Goal: Task Accomplishment & Management: Use online tool/utility

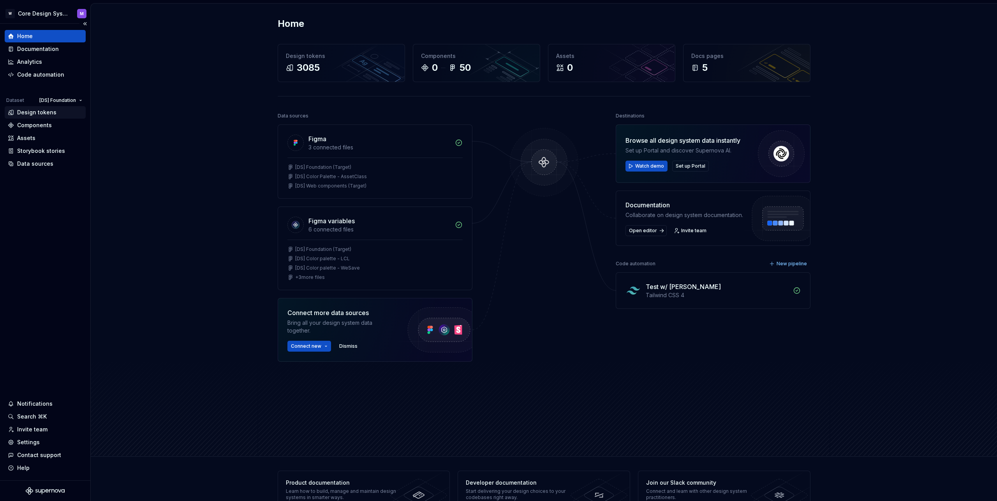
click at [41, 111] on div "Design tokens" at bounding box center [36, 113] width 39 height 8
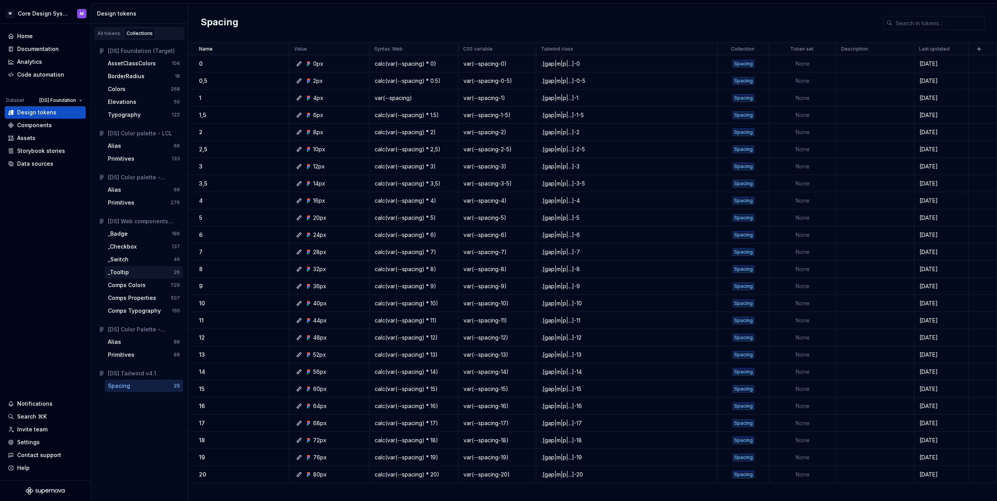
click at [123, 275] on div "_Tooltip" at bounding box center [118, 273] width 21 height 8
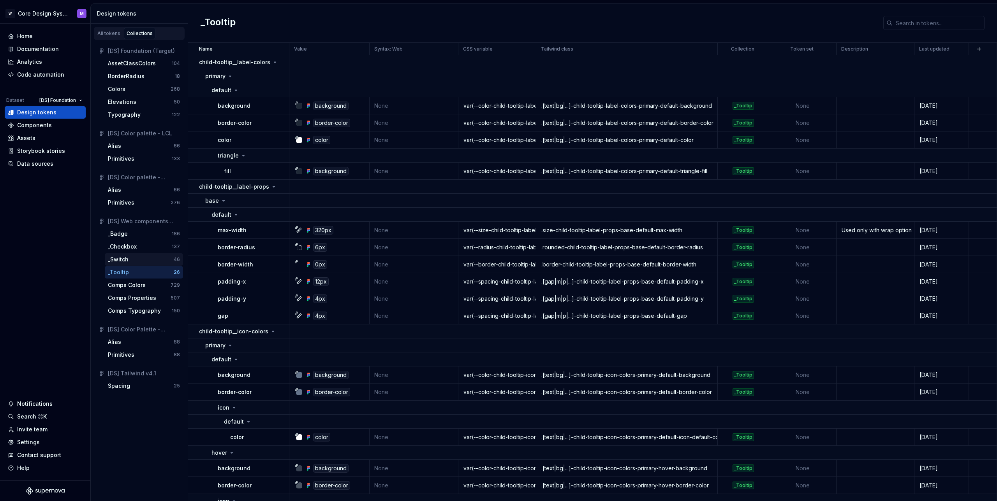
click at [124, 260] on div "_Switch" at bounding box center [118, 260] width 21 height 8
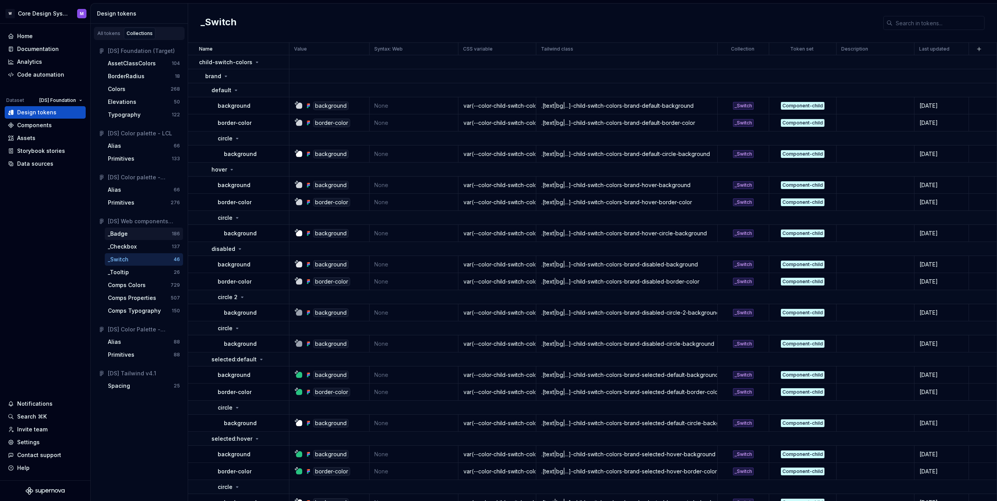
click at [121, 233] on div "_Badge" at bounding box center [118, 234] width 20 height 8
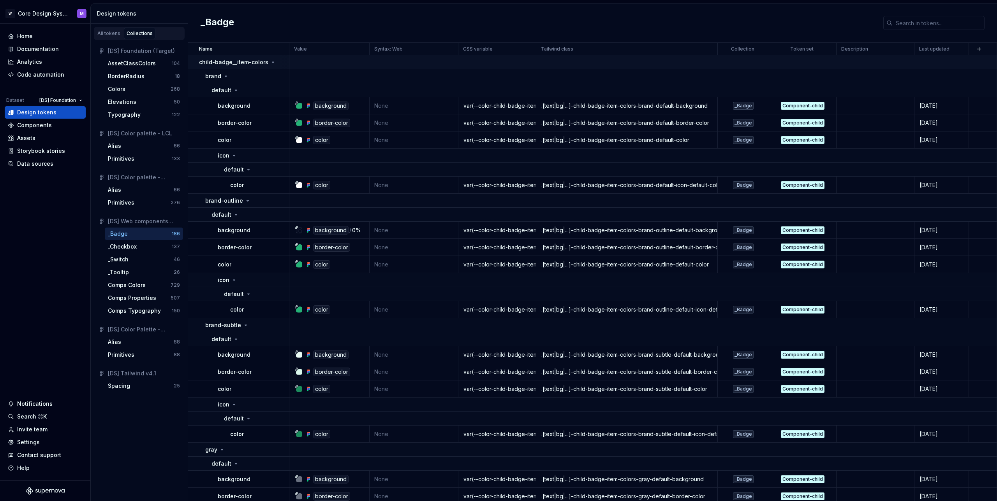
click at [265, 61] on p "child-badge__item-colors" at bounding box center [233, 62] width 69 height 8
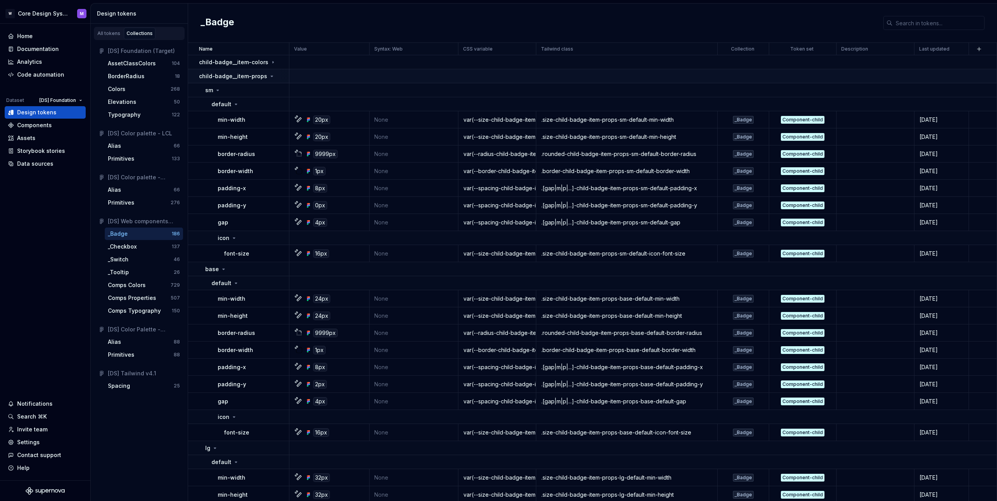
click at [270, 75] on icon at bounding box center [272, 76] width 6 height 6
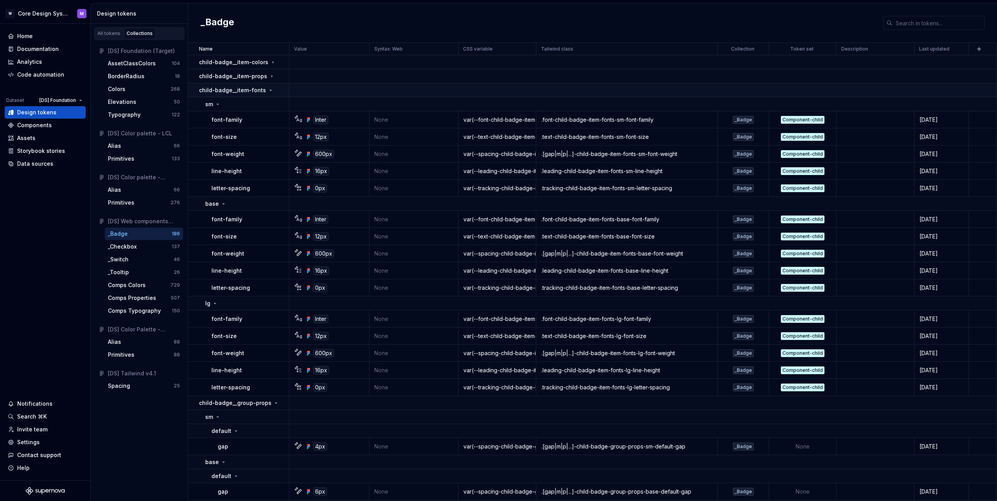
click at [271, 88] on div "child-badge__item-fonts" at bounding box center [244, 90] width 90 height 8
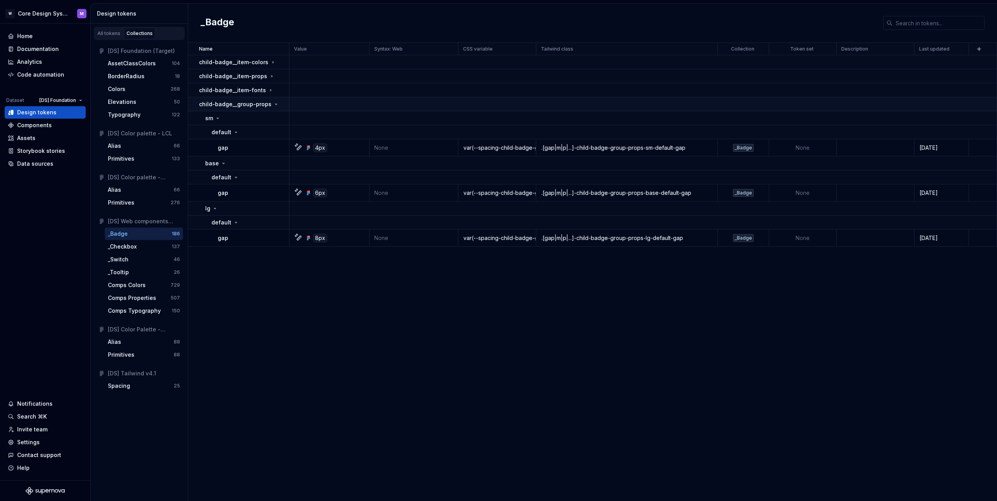
click at [264, 100] on p "child-badge__group-props" at bounding box center [235, 104] width 72 height 8
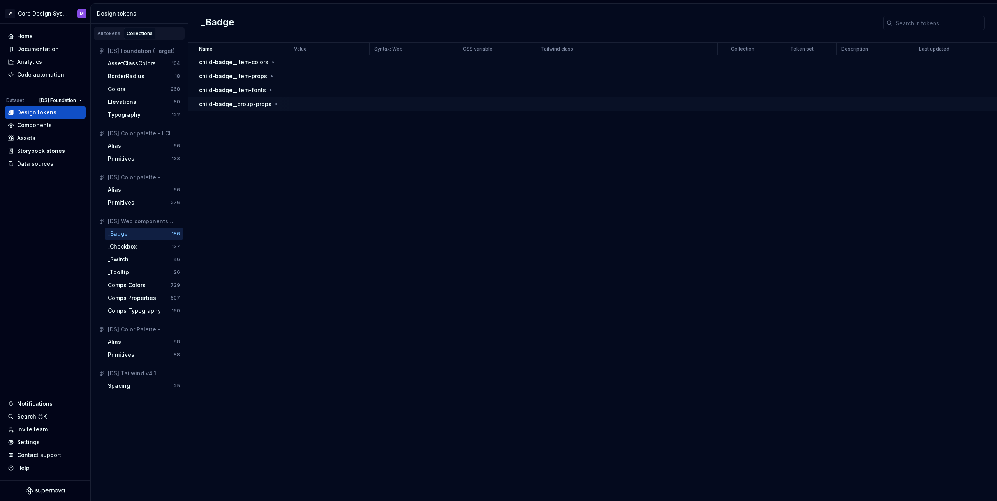
click at [273, 105] on icon at bounding box center [276, 104] width 6 height 6
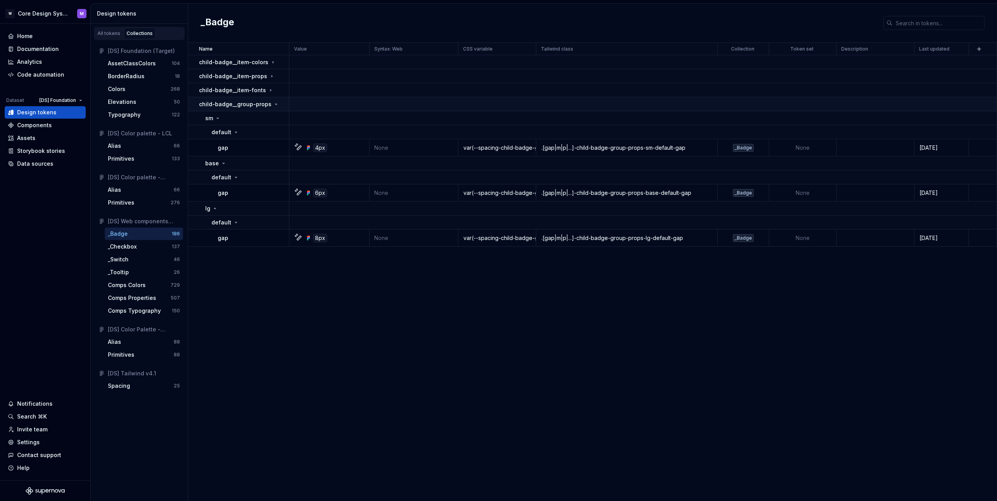
click at [273, 105] on icon at bounding box center [276, 104] width 6 height 6
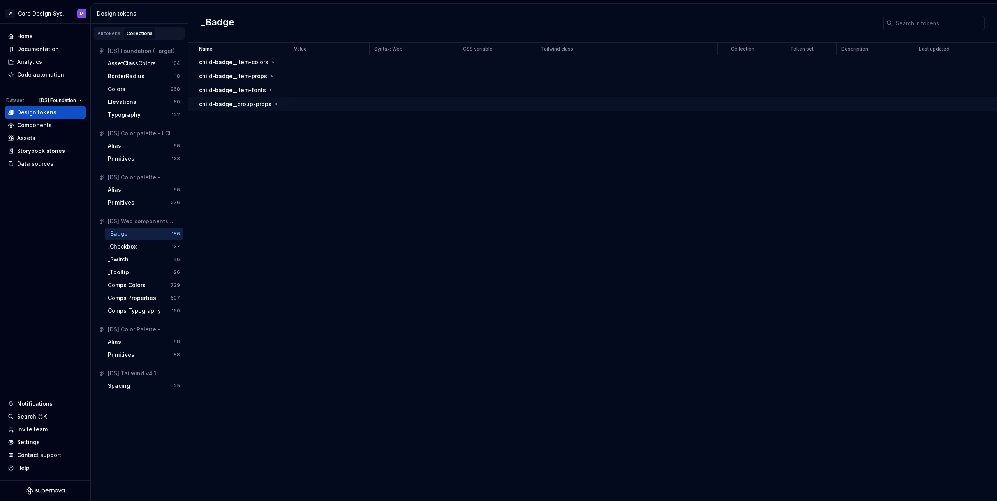
click at [273, 105] on icon at bounding box center [276, 104] width 6 height 6
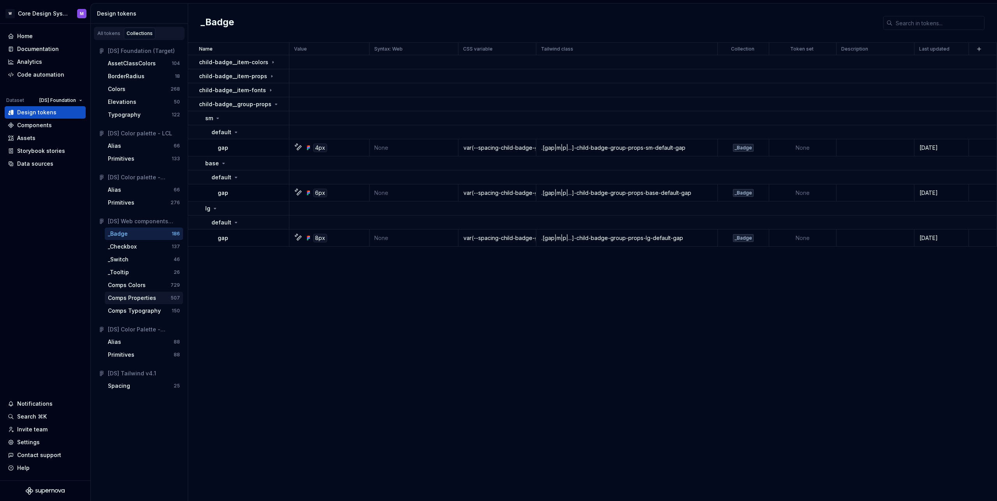
click at [146, 302] on div "Comps Properties 507" at bounding box center [144, 298] width 78 height 12
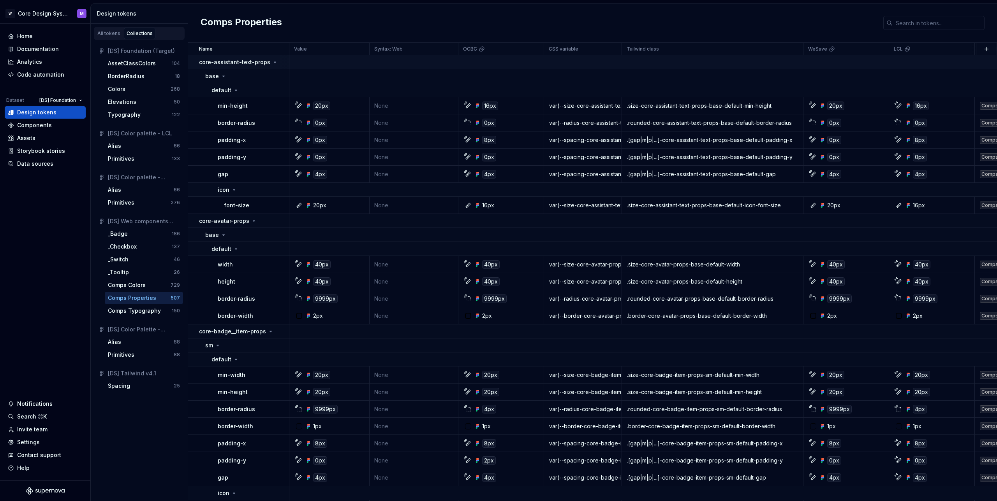
click at [272, 62] on icon at bounding box center [275, 62] width 6 height 6
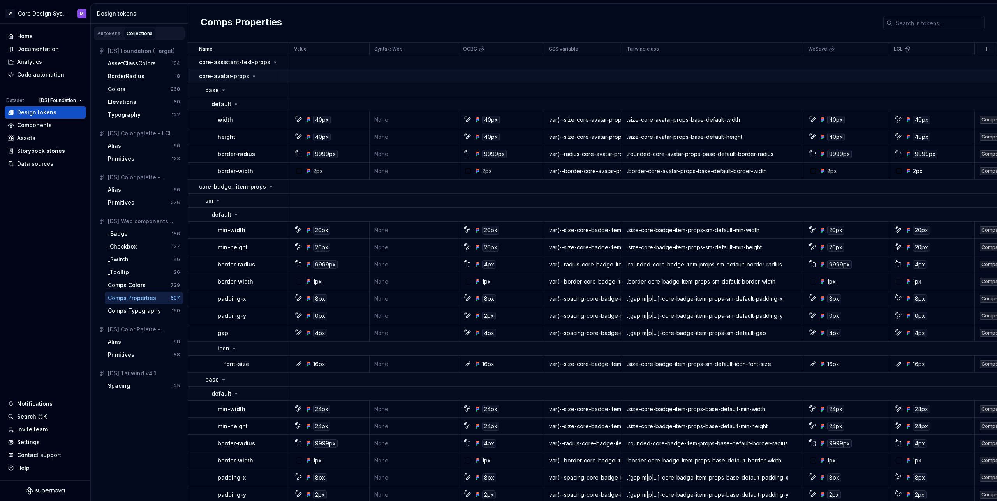
click at [252, 74] on icon at bounding box center [254, 76] width 6 height 6
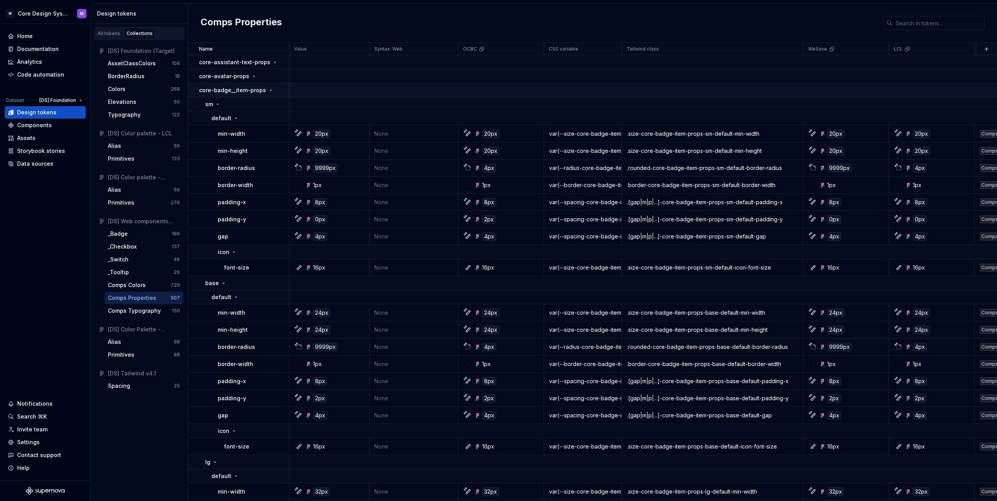
click at [267, 89] on icon at bounding box center [270, 90] width 6 height 6
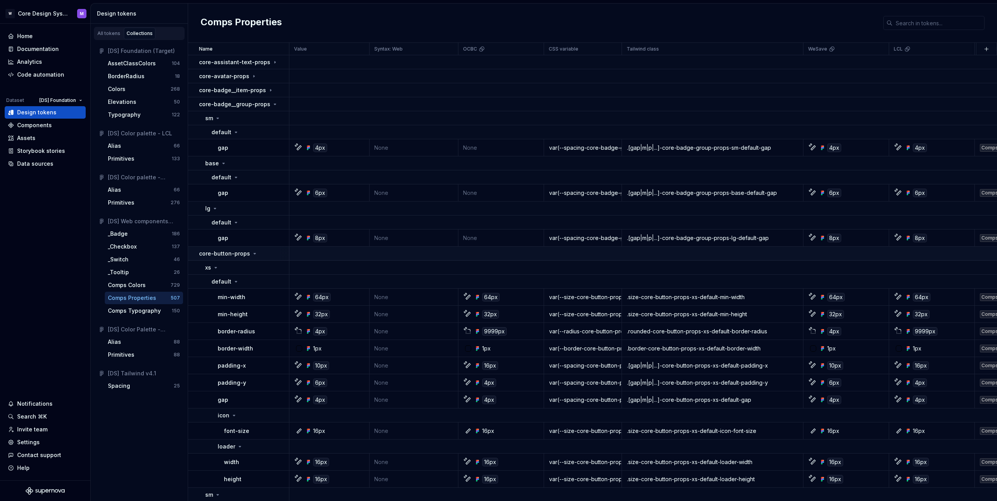
click at [237, 251] on p "core-button-props" at bounding box center [224, 254] width 51 height 8
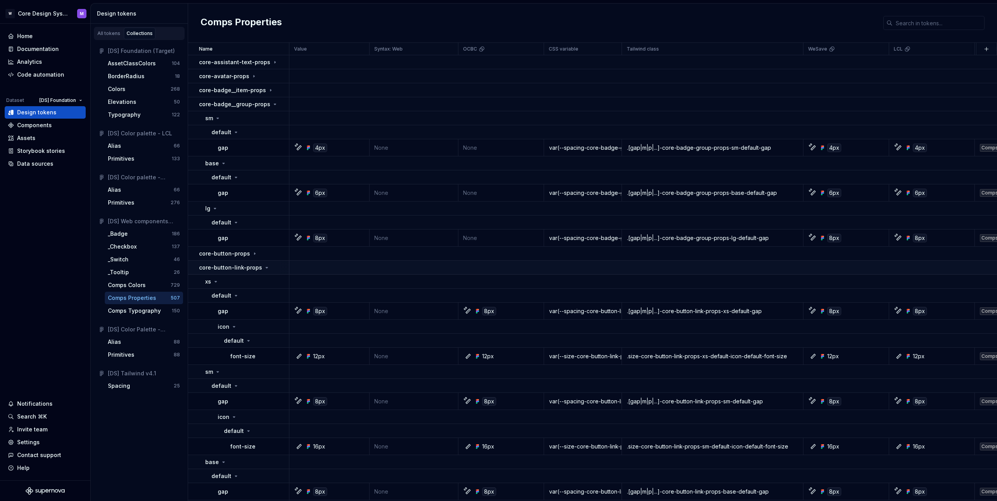
click at [229, 269] on p "core-button-link-props" at bounding box center [230, 268] width 63 height 8
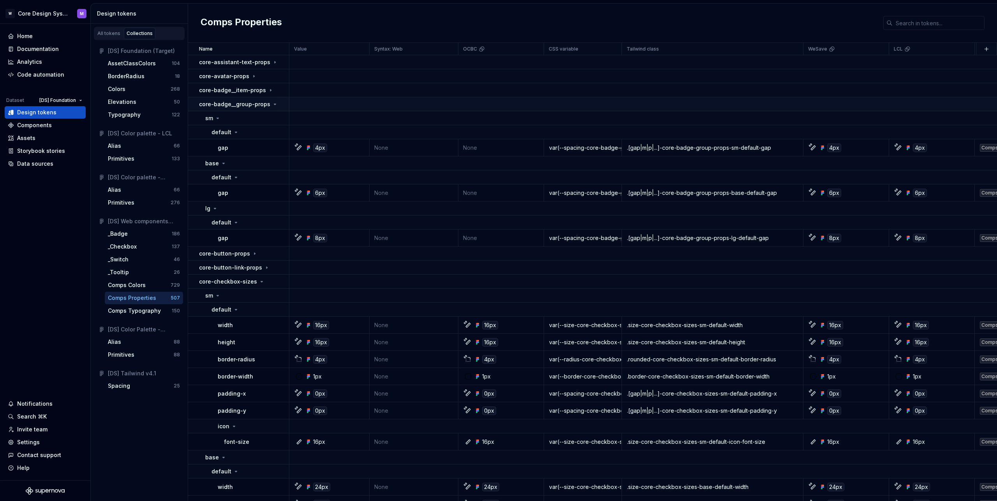
click at [233, 101] on p "core-badge__group-props" at bounding box center [234, 104] width 71 height 8
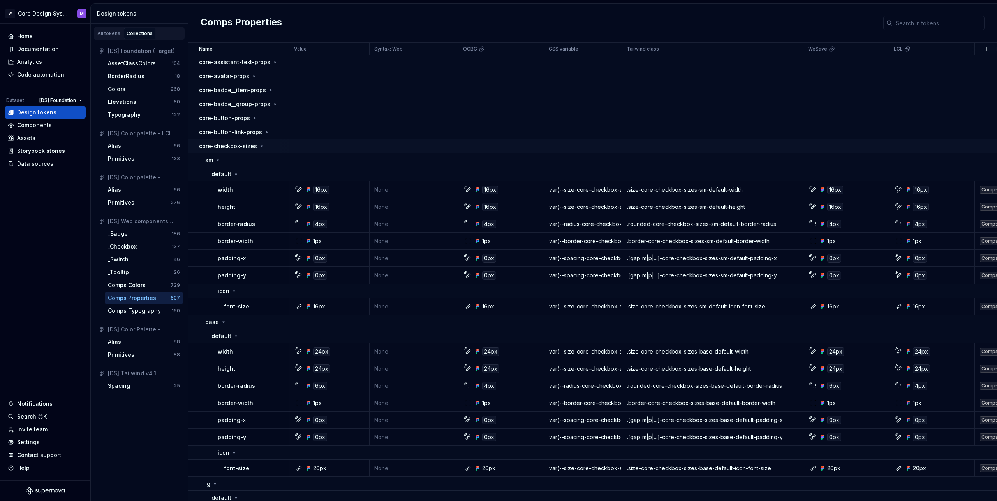
click at [225, 148] on p "core-checkbox-sizes" at bounding box center [228, 146] width 58 height 8
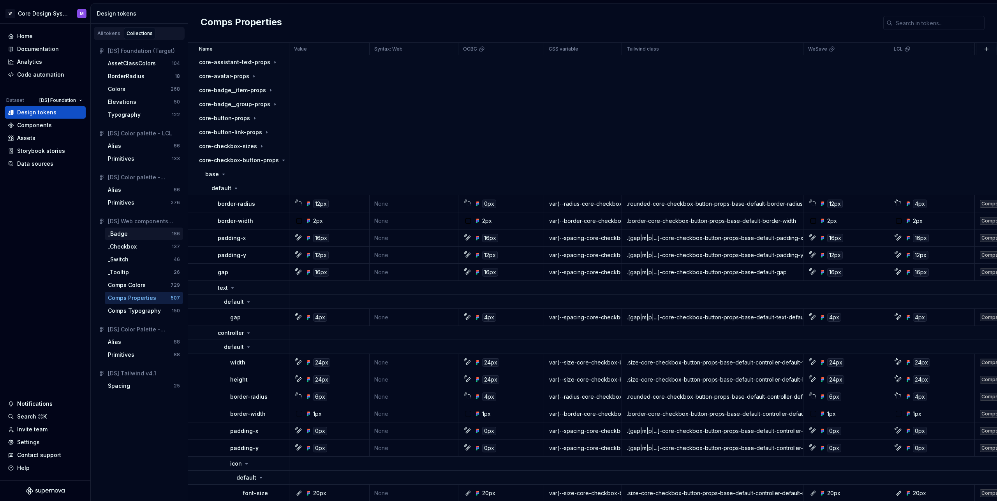
click at [122, 237] on div "_Badge" at bounding box center [118, 234] width 20 height 8
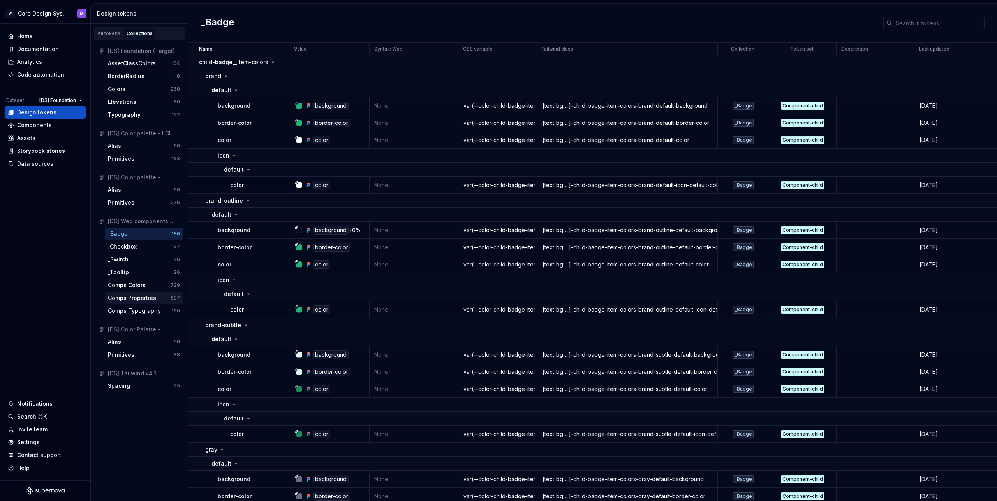
click at [117, 295] on div "Comps Properties" at bounding box center [132, 298] width 48 height 8
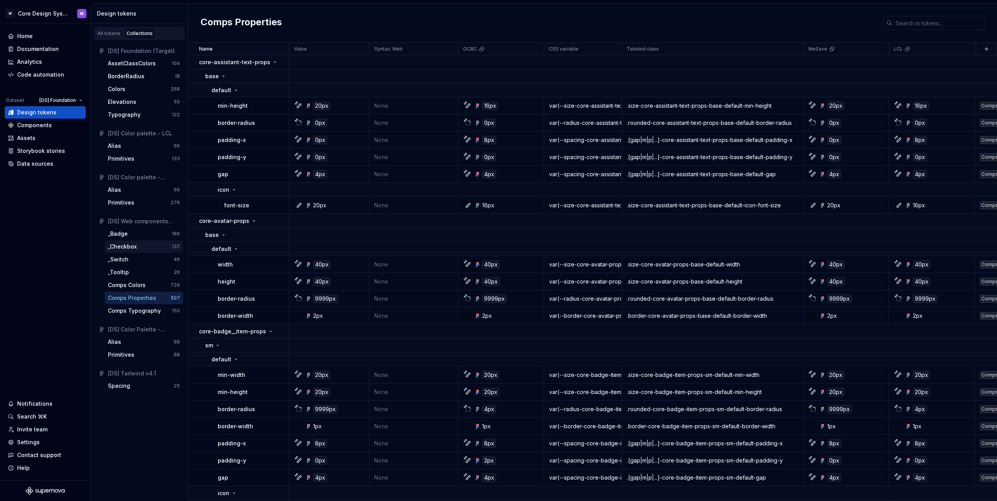
click at [132, 242] on div "_Checkbox 137" at bounding box center [144, 247] width 78 height 12
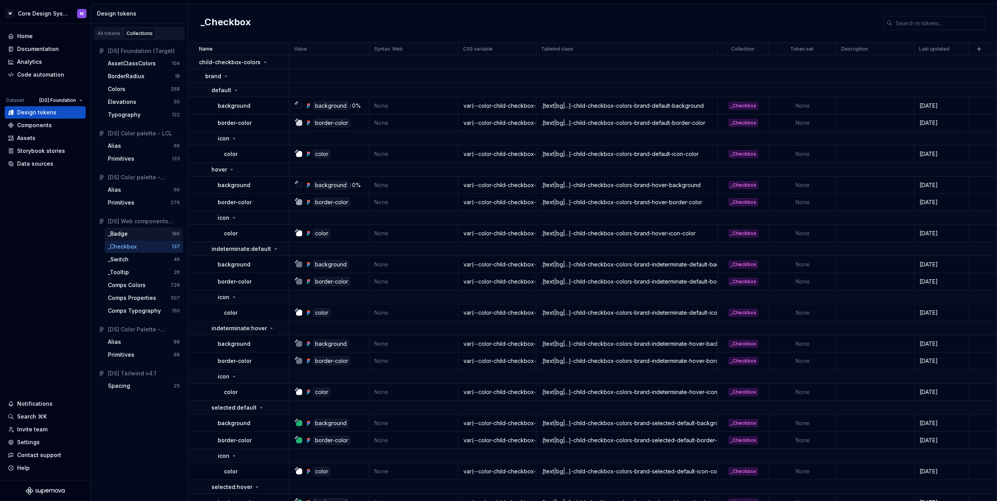
click at [144, 236] on div "_Badge" at bounding box center [140, 234] width 64 height 8
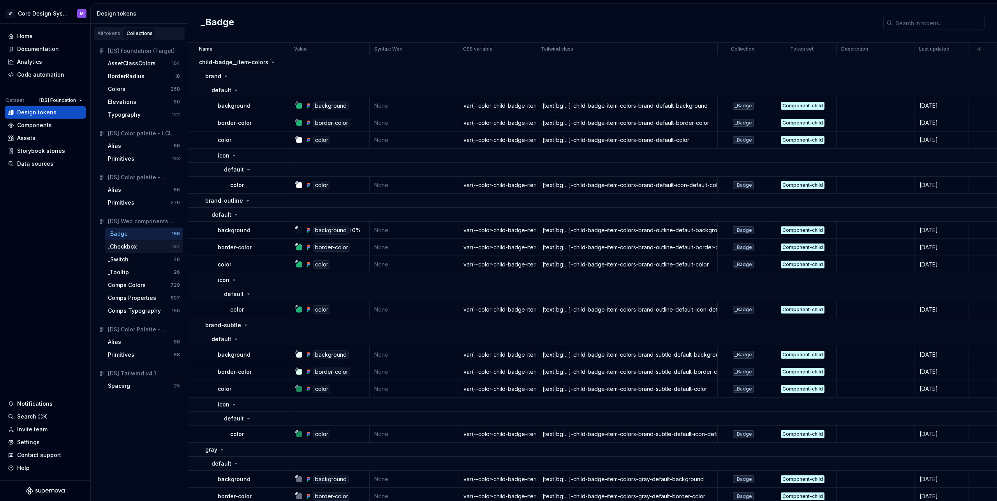
click at [139, 245] on div "_Checkbox" at bounding box center [140, 247] width 64 height 8
click at [135, 247] on div "_Checkbox" at bounding box center [122, 247] width 29 height 8
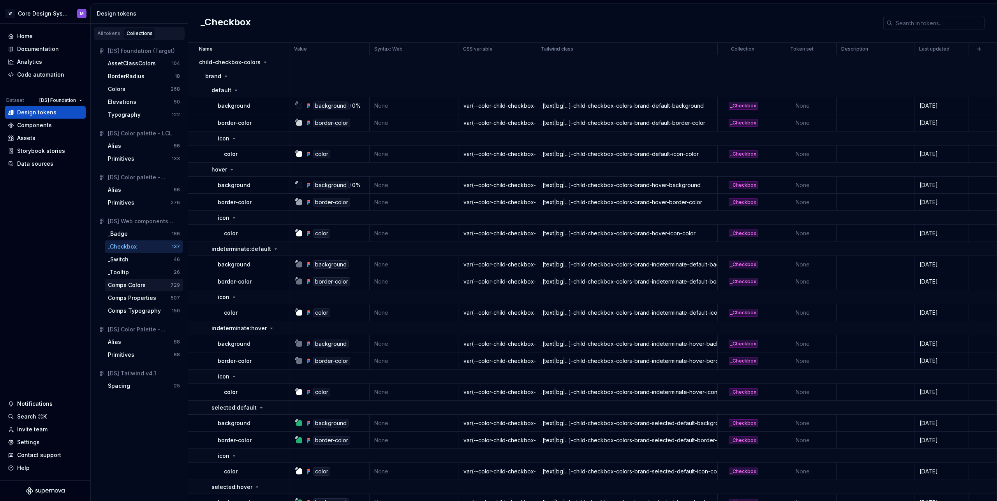
click at [140, 289] on div "Comps Colors" at bounding box center [127, 285] width 38 height 8
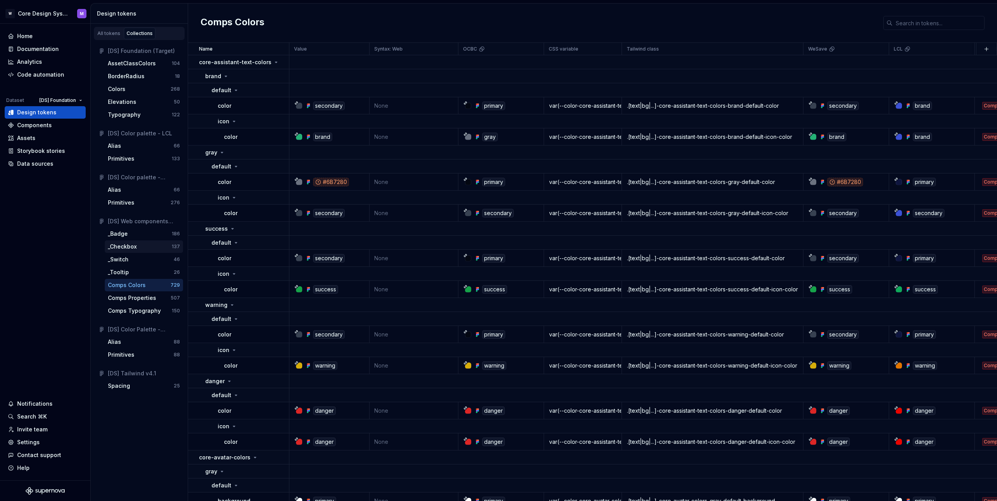
click at [150, 248] on div "_Checkbox" at bounding box center [140, 247] width 64 height 8
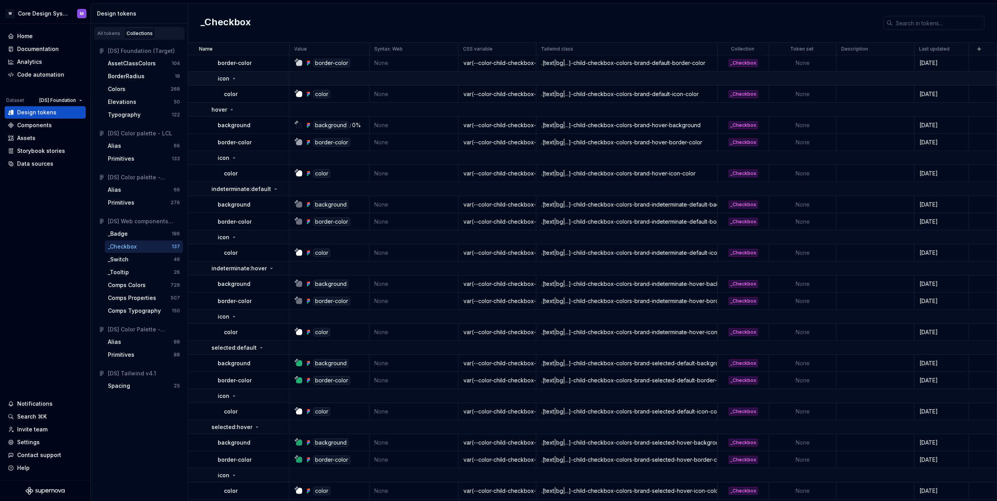
scroll to position [136, 0]
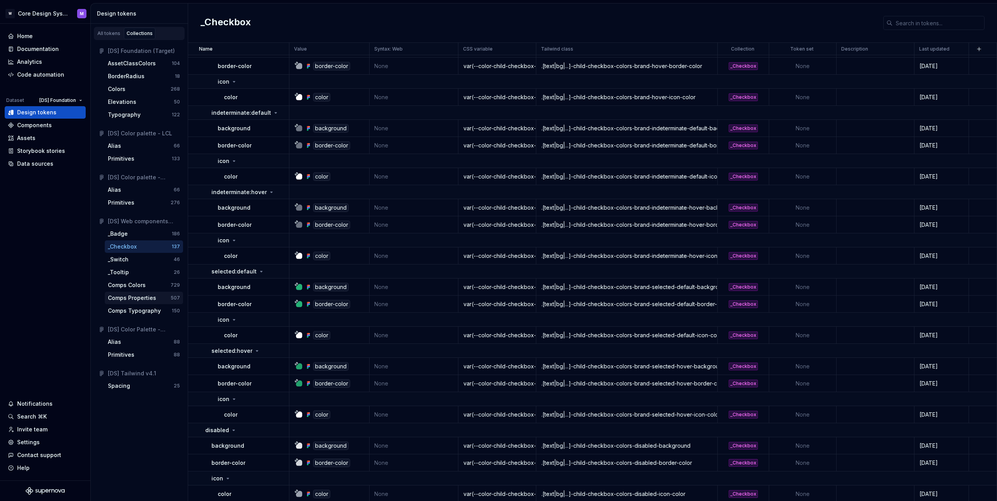
click at [139, 300] on div "Comps Properties" at bounding box center [132, 298] width 48 height 8
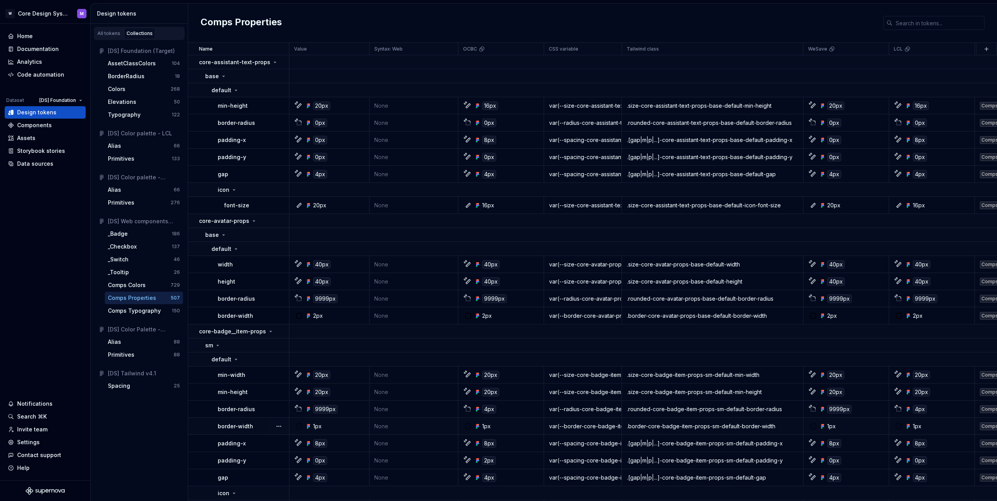
scroll to position [17, 0]
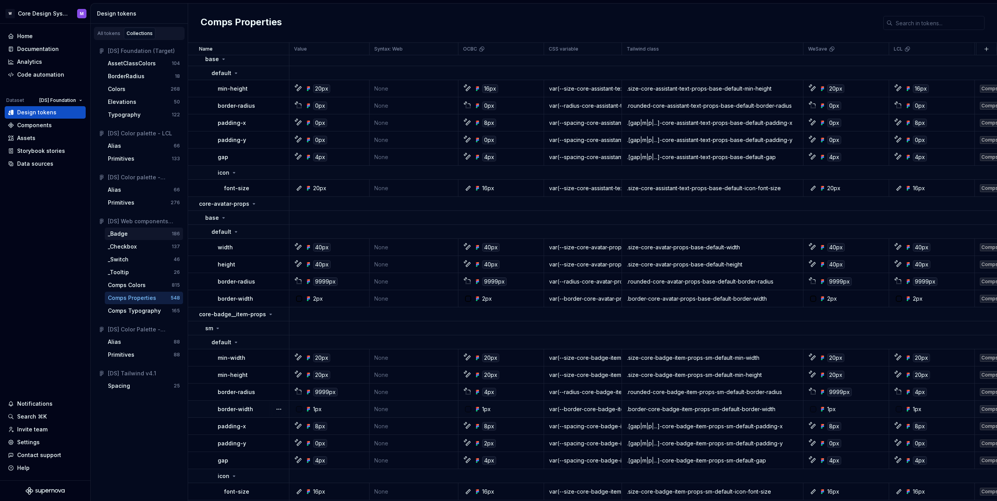
click at [124, 234] on div "_Badge" at bounding box center [118, 234] width 20 height 8
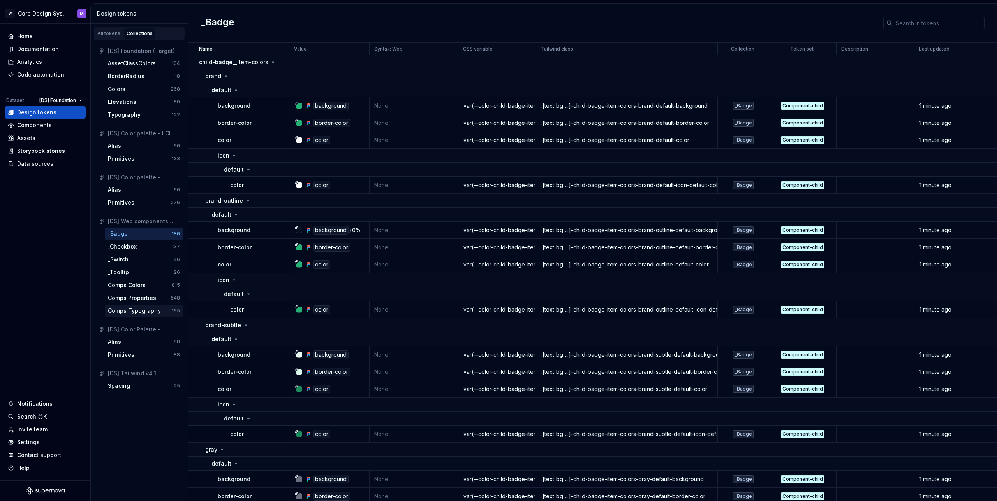
click at [144, 310] on div "Comps Typography" at bounding box center [134, 311] width 53 height 8
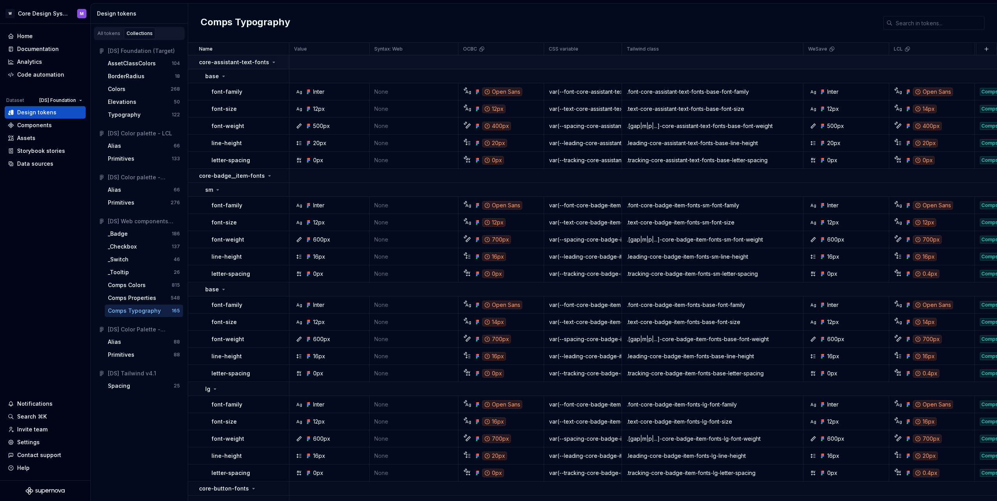
click at [271, 64] on icon at bounding box center [274, 62] width 6 height 6
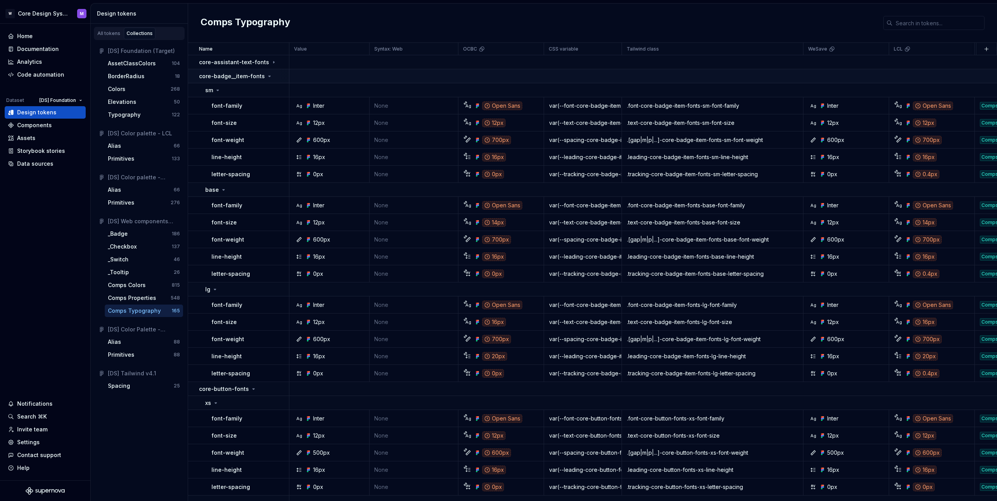
click at [266, 78] on icon at bounding box center [269, 76] width 6 height 6
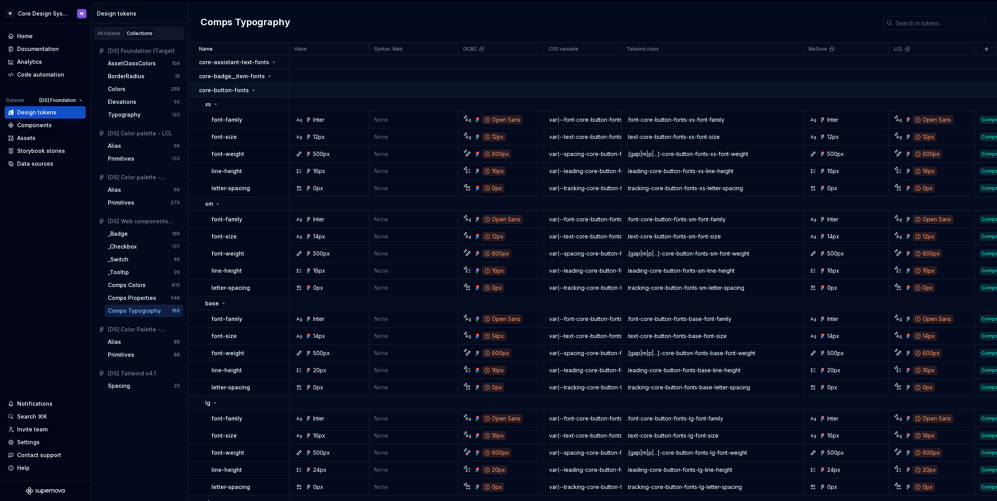
click at [250, 91] on icon at bounding box center [253, 90] width 6 height 6
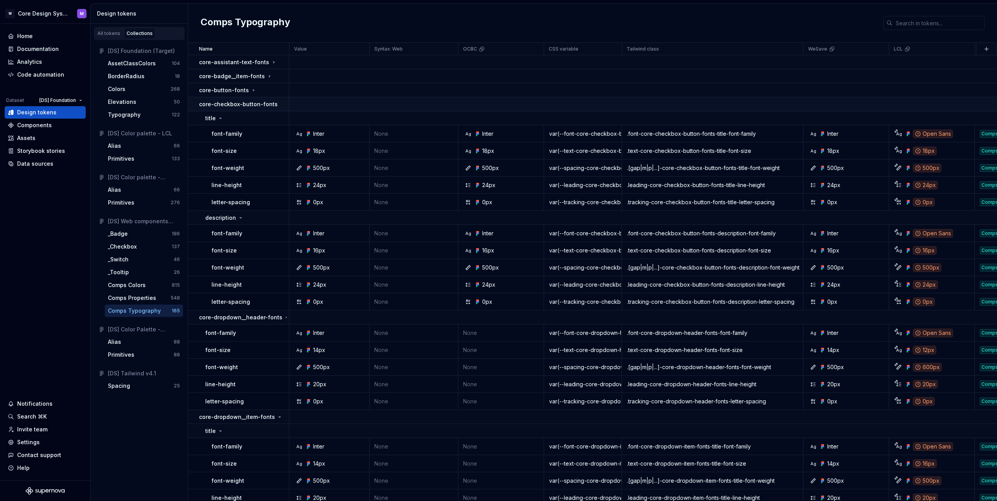
click at [281, 104] on icon at bounding box center [282, 104] width 2 height 1
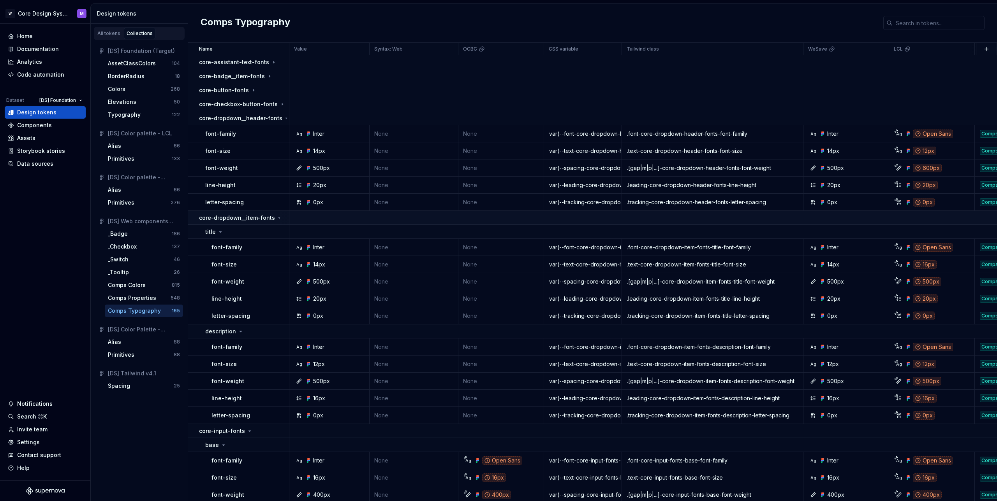
click at [278, 220] on icon at bounding box center [279, 218] width 6 height 6
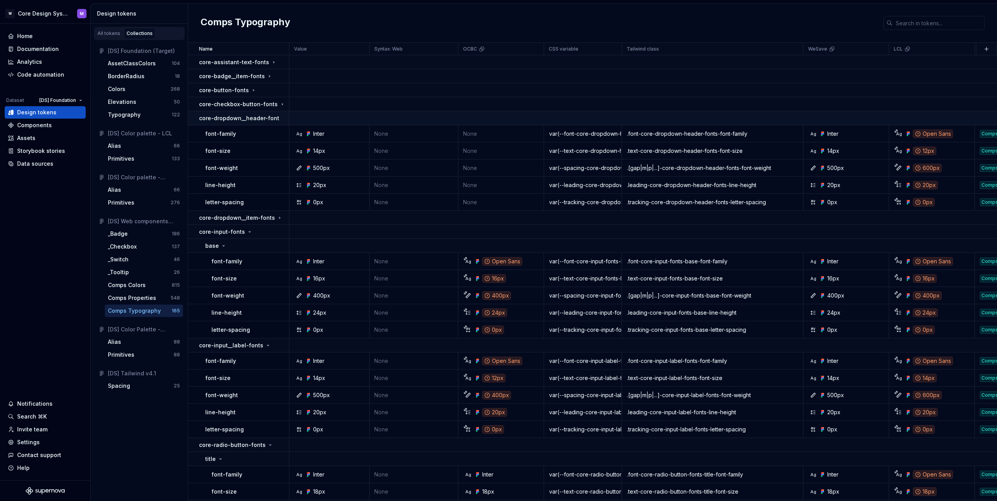
click at [283, 115] on div at bounding box center [284, 118] width 9 height 14
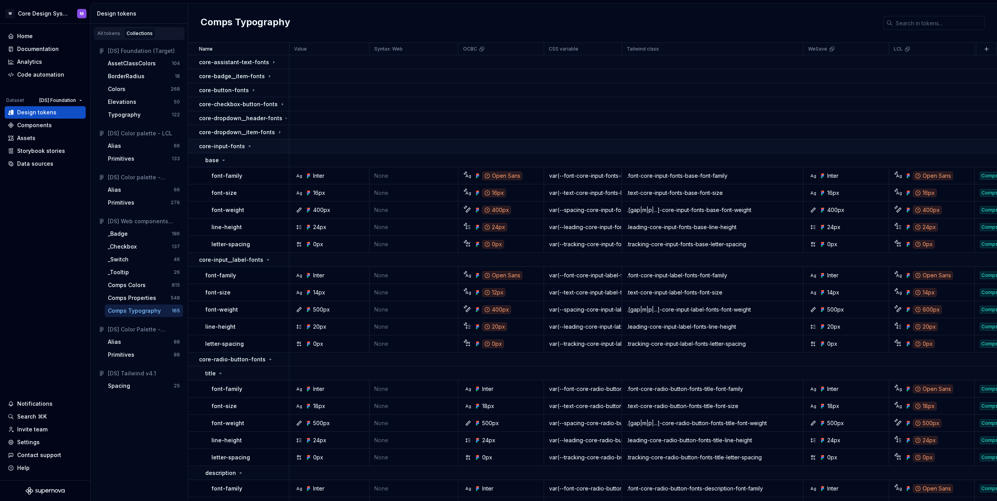
click at [246, 147] on icon at bounding box center [249, 146] width 6 height 6
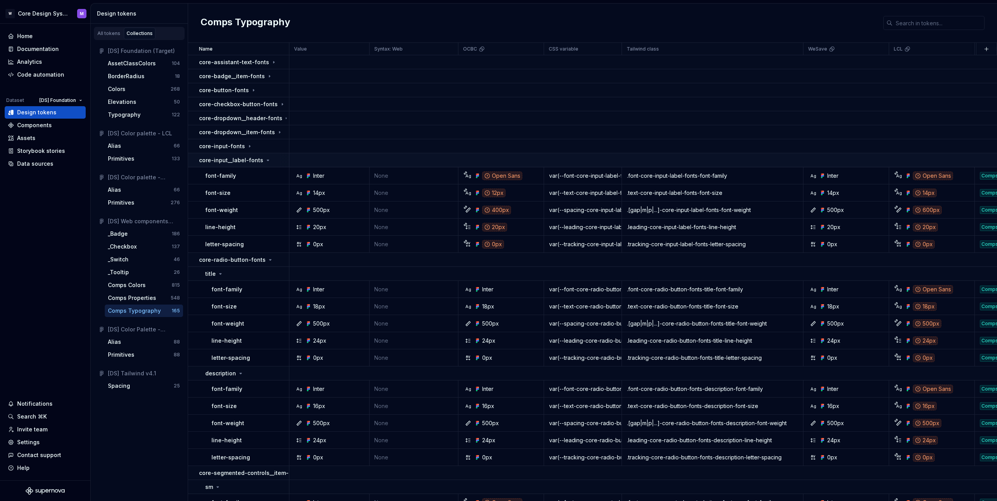
click at [265, 162] on icon at bounding box center [268, 160] width 6 height 6
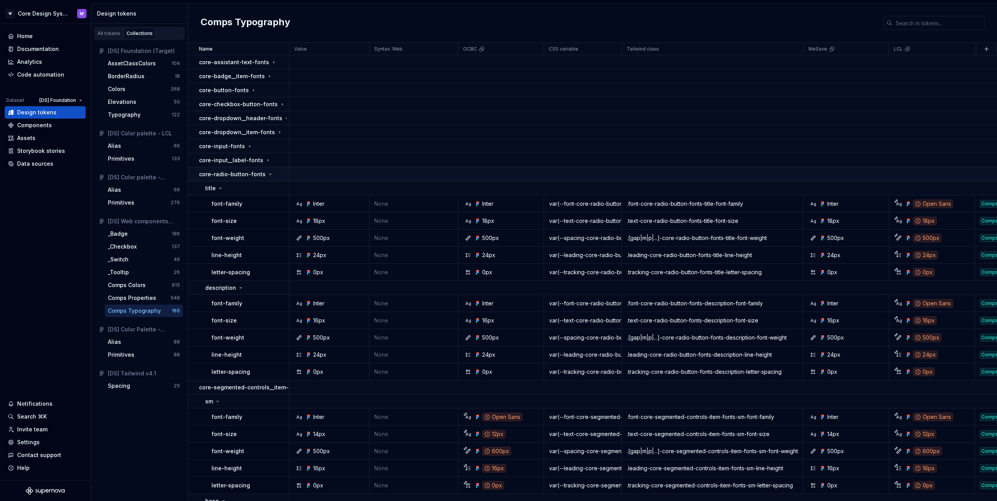
click at [261, 176] on p "core-radio-button-fonts" at bounding box center [232, 175] width 67 height 8
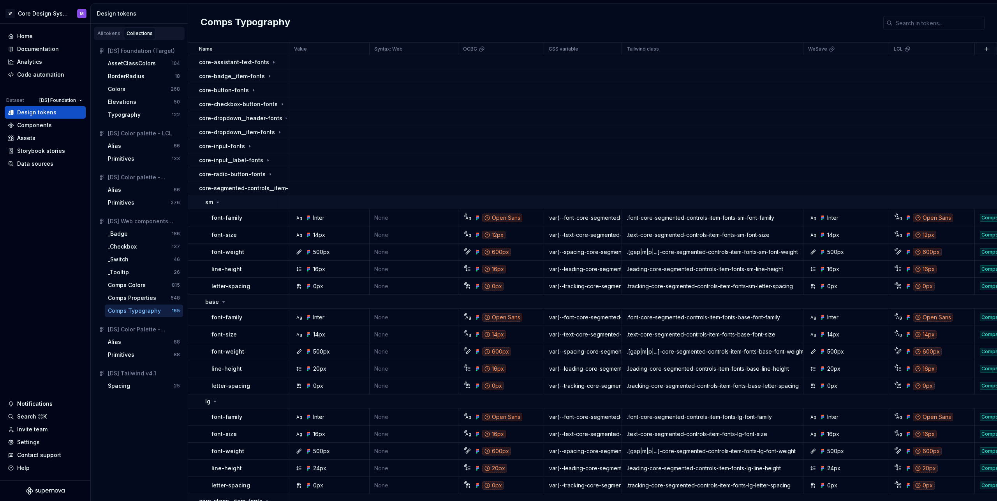
click at [211, 202] on p "sm" at bounding box center [209, 203] width 8 height 8
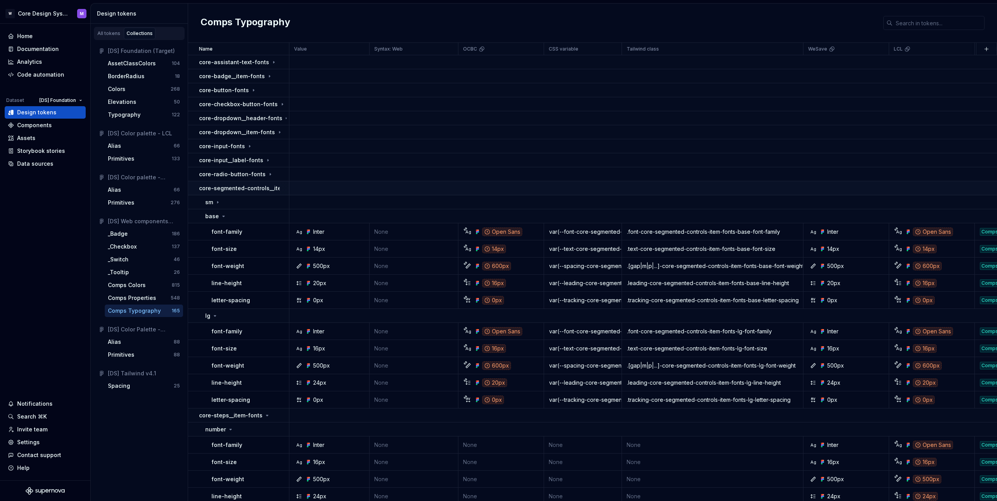
click at [281, 188] on div at bounding box center [284, 188] width 9 height 14
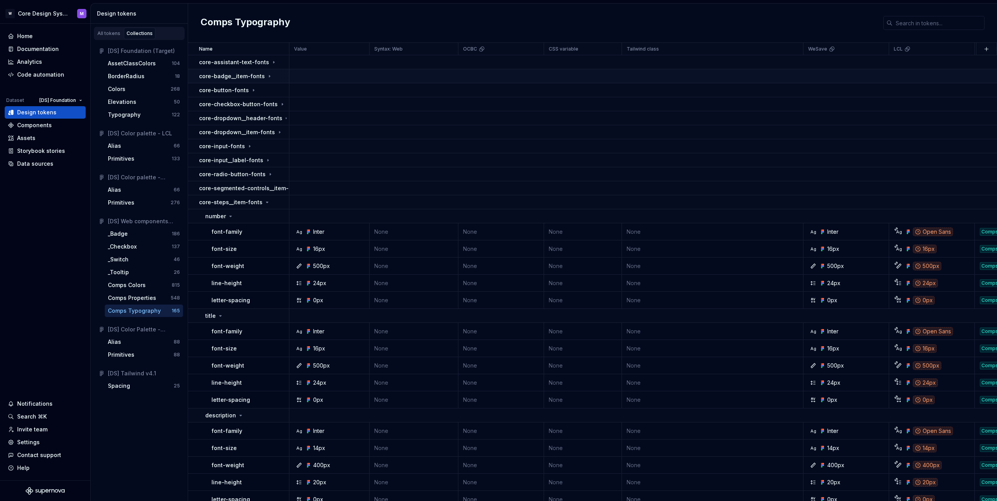
click at [262, 75] on p "core-badge__item-fonts" at bounding box center [232, 76] width 66 height 8
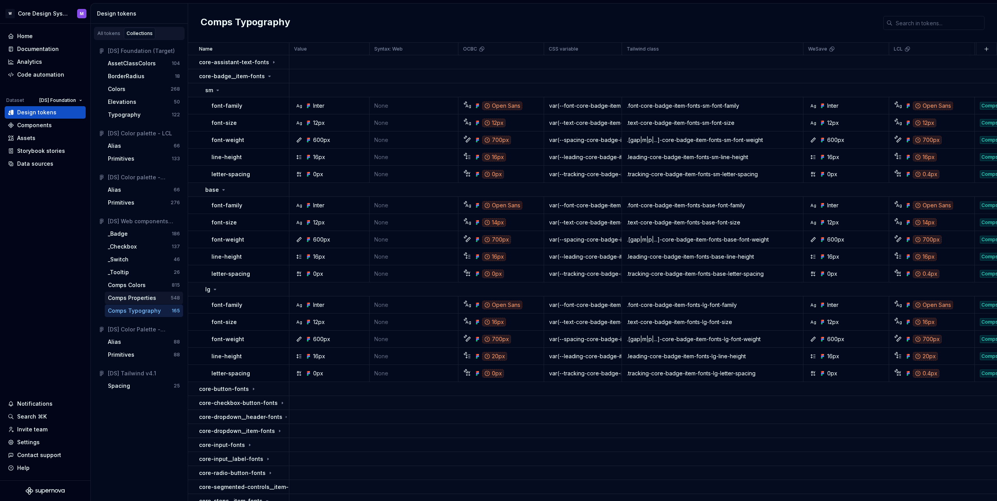
click at [127, 296] on div "Comps Properties" at bounding box center [132, 298] width 48 height 8
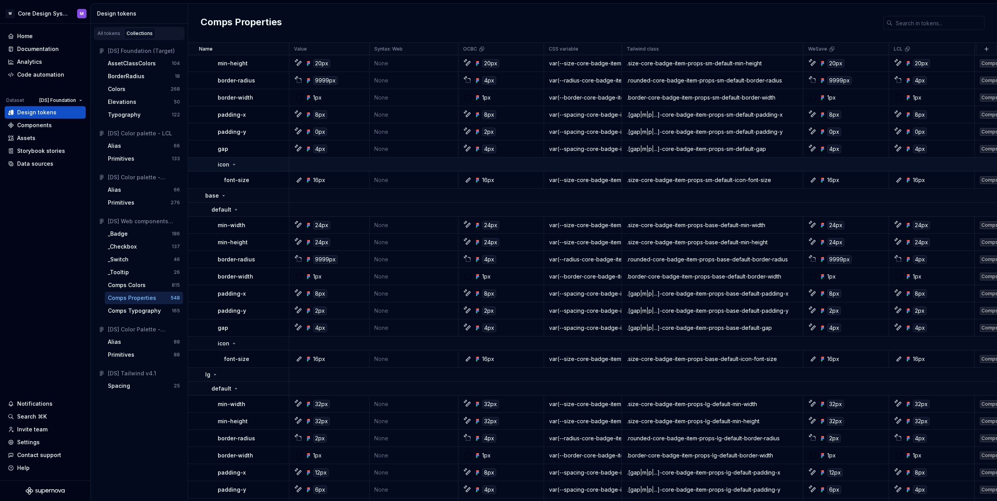
scroll to position [395, 0]
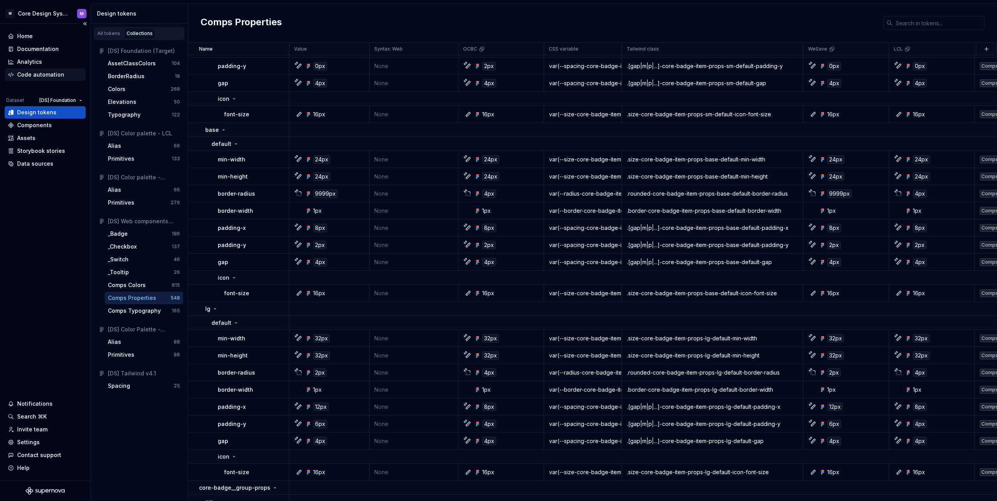
click at [50, 75] on div "Code automation" at bounding box center [40, 75] width 47 height 8
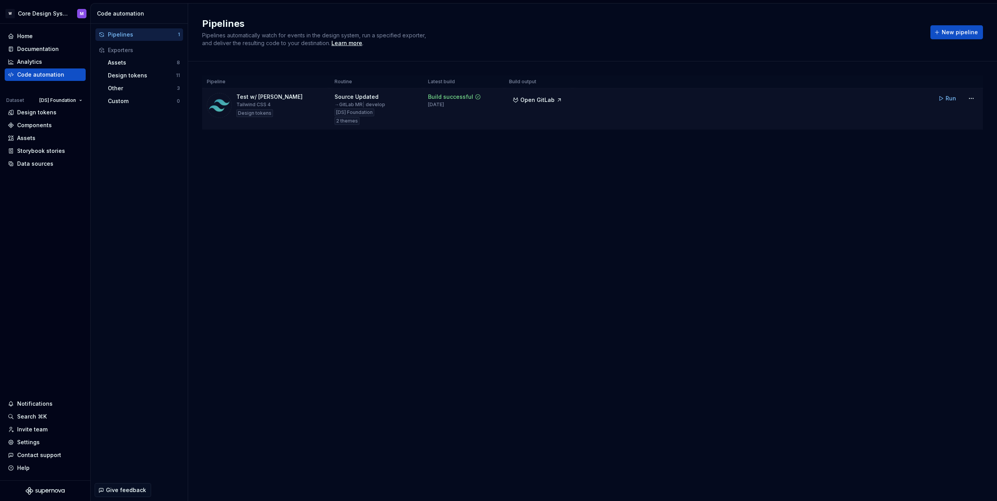
drag, startPoint x: 466, startPoint y: 107, endPoint x: 474, endPoint y: 108, distance: 8.6
click at [474, 108] on td "Build successful 3 weeks ago" at bounding box center [463, 109] width 81 height 42
click at [435, 105] on div "3 weeks ago" at bounding box center [436, 105] width 16 height 6
click at [434, 105] on div "3 weeks ago" at bounding box center [436, 105] width 16 height 6
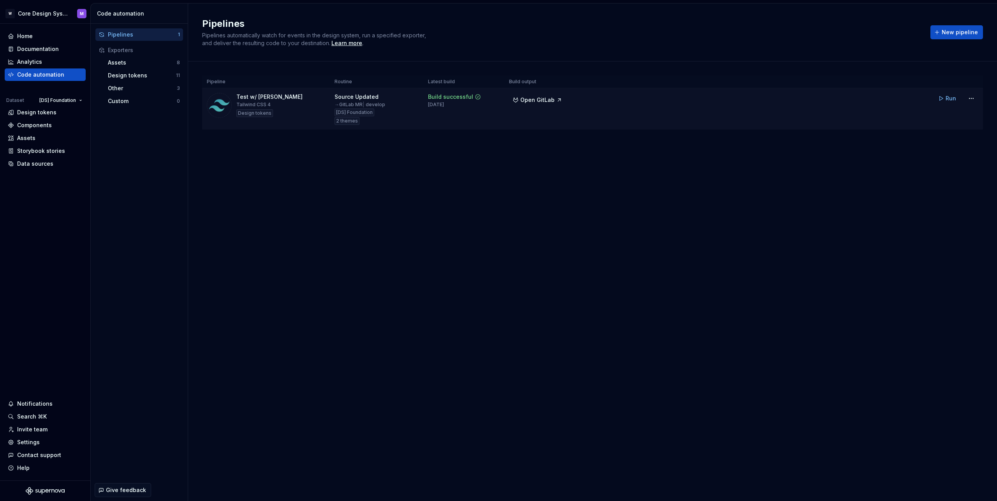
click at [434, 105] on div "3 weeks ago" at bounding box center [436, 105] width 16 height 6
click at [434, 106] on div "3 weeks ago" at bounding box center [436, 105] width 16 height 6
drag, startPoint x: 487, startPoint y: 123, endPoint x: 469, endPoint y: 118, distance: 18.7
click at [487, 123] on td "Build successful 3 weeks ago" at bounding box center [463, 109] width 81 height 42
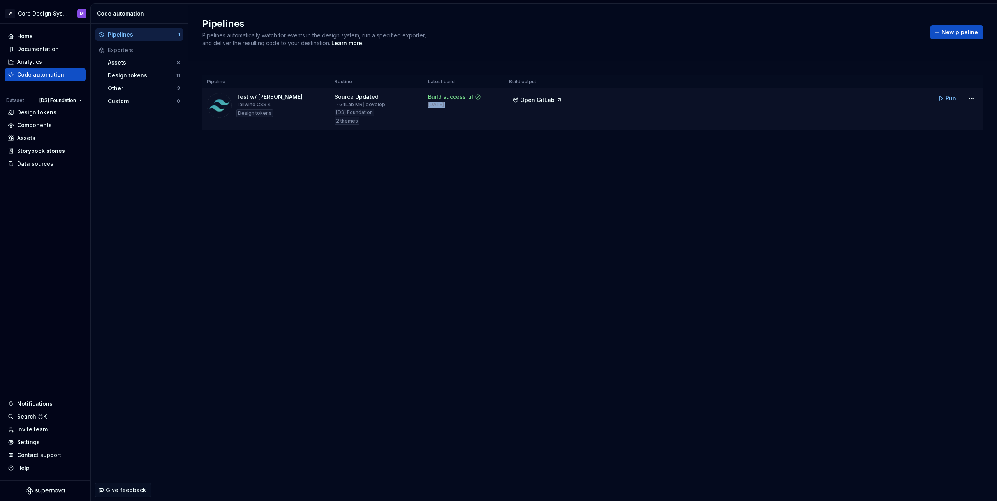
click at [427, 104] on td "Build successful 3 weeks ago" at bounding box center [463, 109] width 81 height 42
click at [430, 105] on div "3 weeks ago" at bounding box center [436, 105] width 16 height 6
drag, startPoint x: 646, startPoint y: 223, endPoint x: 652, endPoint y: 223, distance: 6.2
click at [646, 223] on div "Pipelines Pipelines automatically watch for events in the design system, run a …" at bounding box center [592, 253] width 809 height 498
click at [752, 44] on div "Pipelines Pipelines automatically watch for events in the design system, run a …" at bounding box center [561, 33] width 719 height 30
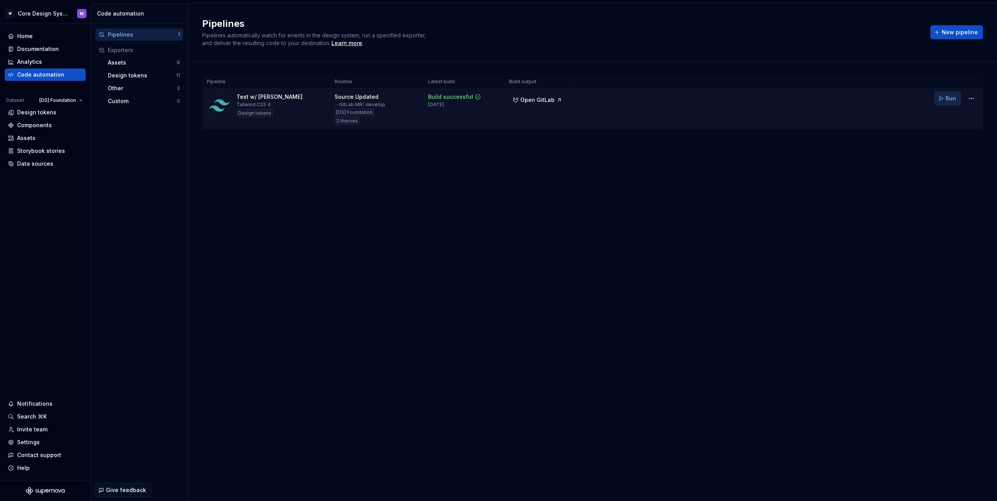
click at [945, 100] on button "Run" at bounding box center [947, 98] width 27 height 14
click at [681, 261] on div "Pipelines Pipelines automatically watch for events in the design system, run a …" at bounding box center [592, 253] width 809 height 498
click at [30, 115] on div "Design tokens" at bounding box center [36, 113] width 39 height 8
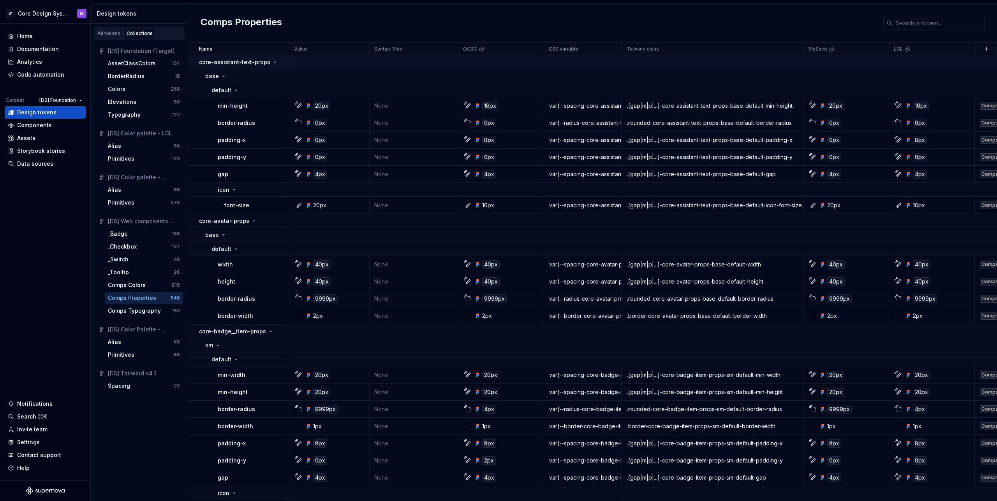
click at [223, 65] on p "core-assistant-text-props" at bounding box center [234, 62] width 71 height 8
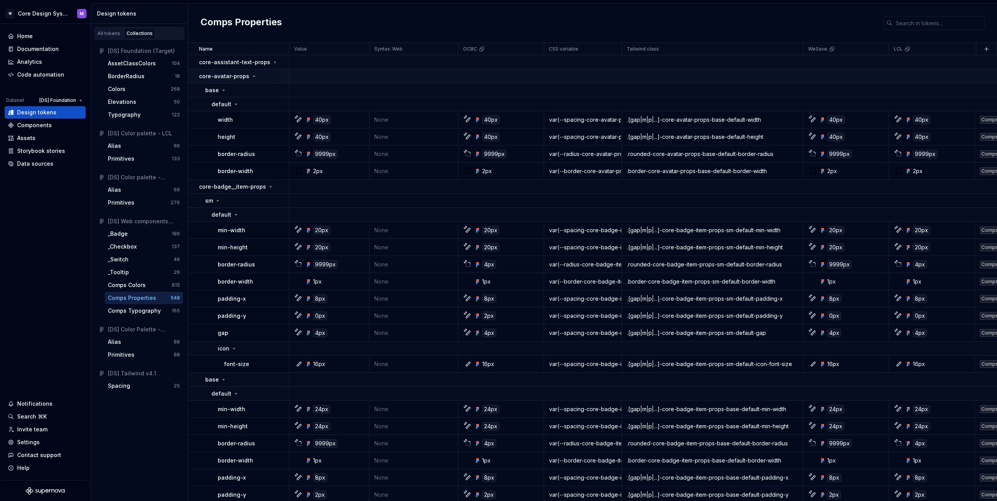
click at [226, 80] on p "core-avatar-props" at bounding box center [224, 76] width 50 height 8
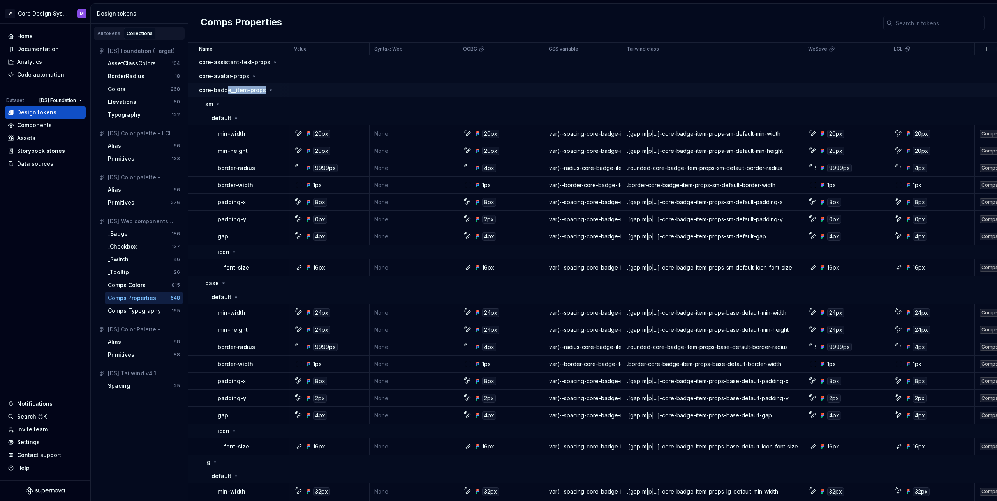
drag, startPoint x: 227, startPoint y: 91, endPoint x: 248, endPoint y: 94, distance: 21.3
click at [248, 94] on p "core-badge__item-props" at bounding box center [232, 90] width 67 height 8
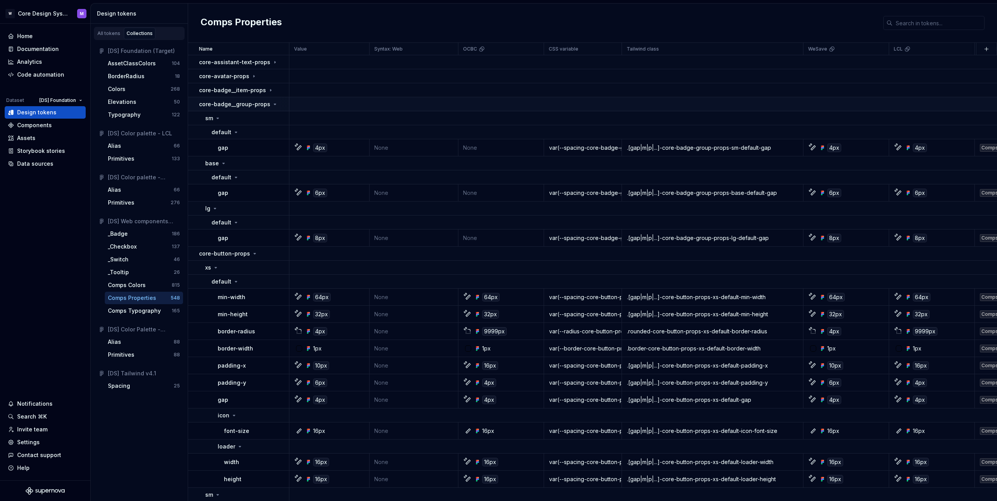
click at [214, 105] on p "core-badge__group-props" at bounding box center [234, 104] width 71 height 8
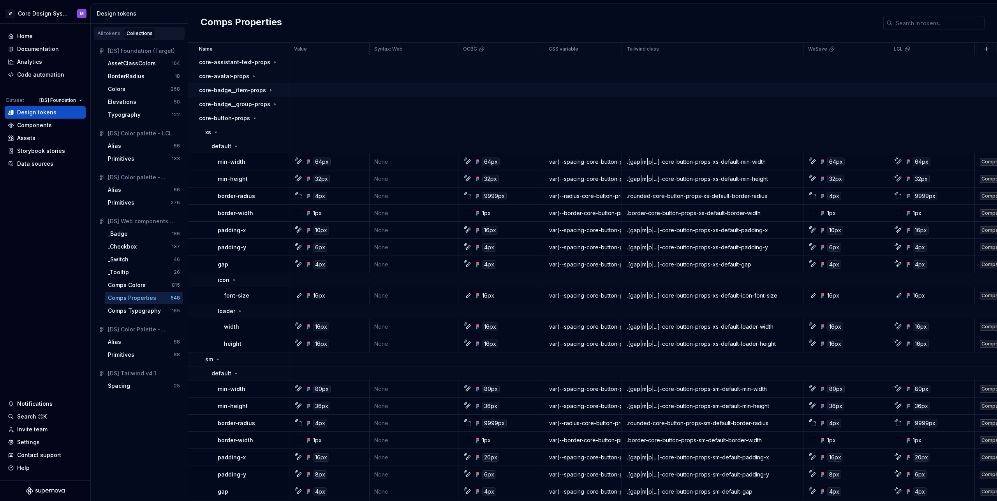
click at [237, 91] on p "core-badge__item-props" at bounding box center [232, 90] width 67 height 8
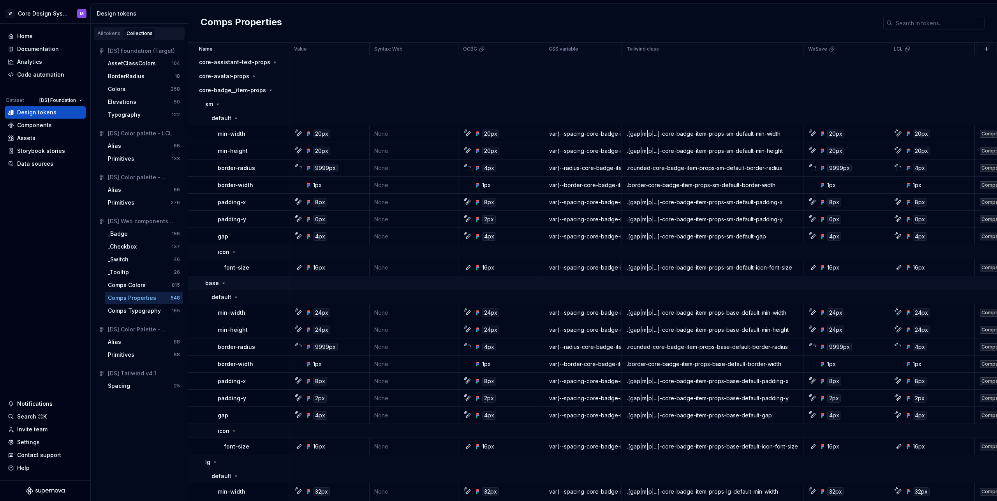
click at [221, 286] on icon at bounding box center [223, 283] width 6 height 6
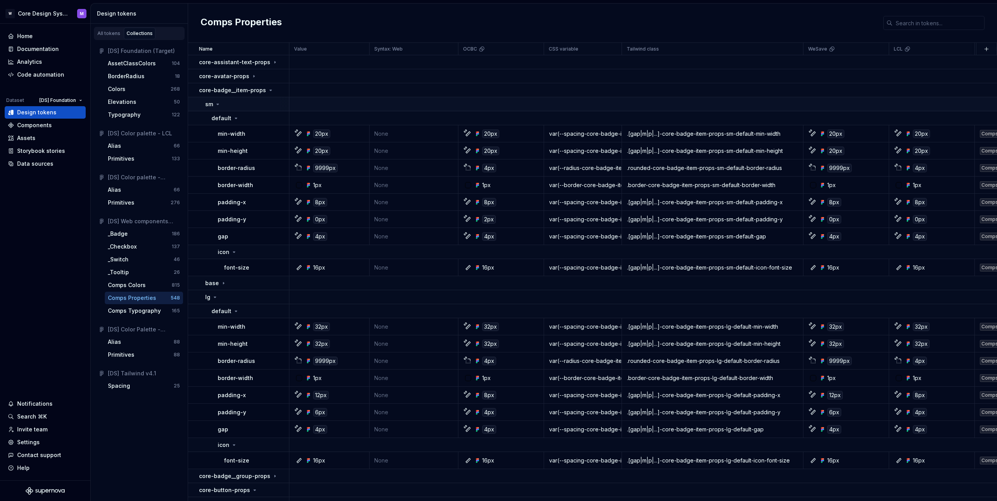
click at [213, 104] on div "sm" at bounding box center [213, 104] width 16 height 8
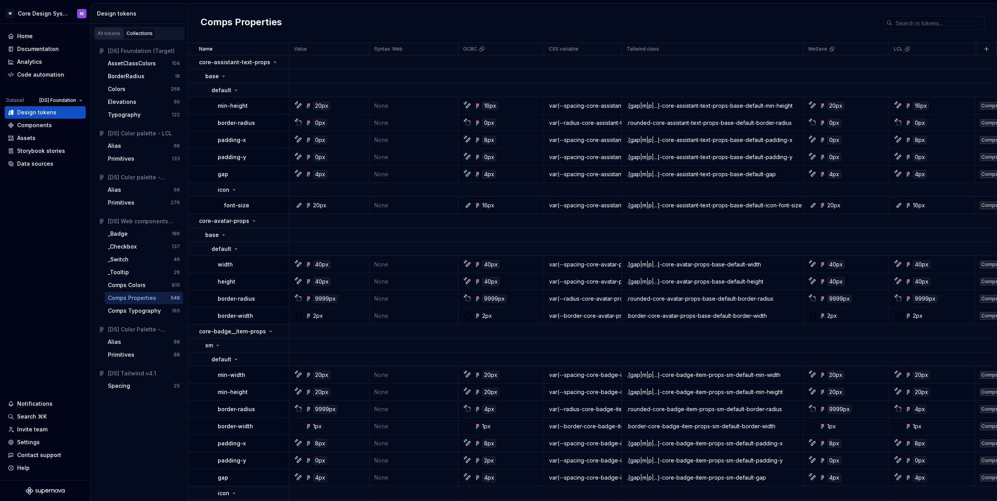
click at [109, 33] on div "All tokens" at bounding box center [108, 33] width 23 height 6
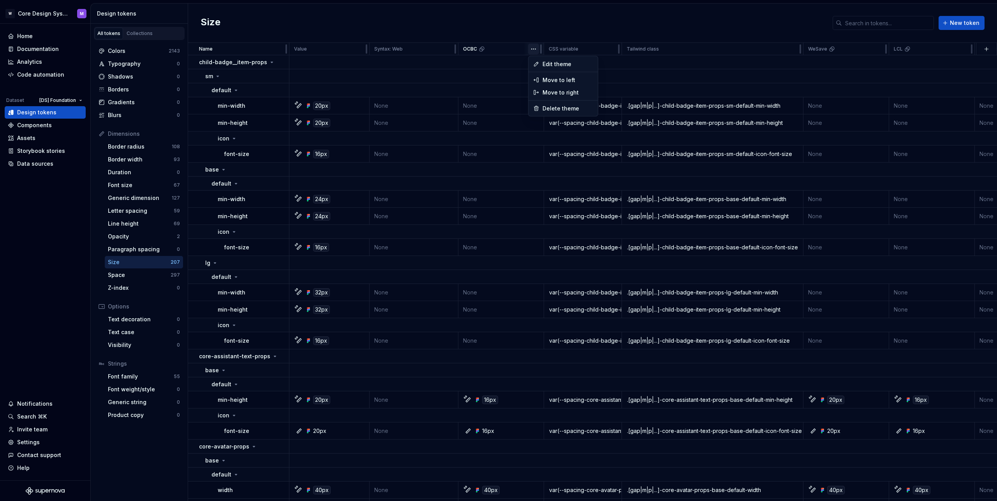
click at [534, 50] on html "W Core Design System M Home Documentation Analytics Code automation Dataset [DS…" at bounding box center [498, 250] width 997 height 501
click at [550, 106] on span "Delete theme" at bounding box center [567, 109] width 51 height 8
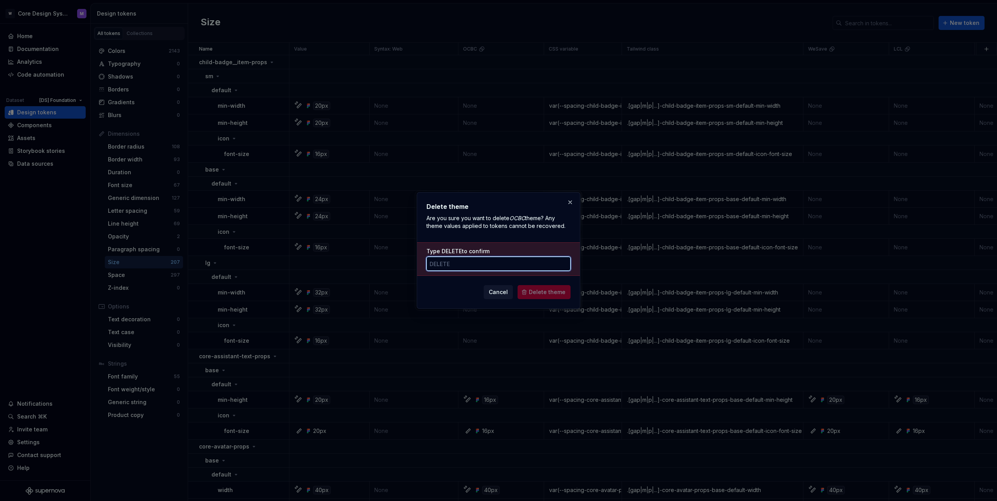
click at [445, 265] on input "Type DELETE to confirm" at bounding box center [498, 264] width 144 height 14
type input "DELETE"
click at [553, 296] on button "Delete theme" at bounding box center [543, 292] width 53 height 14
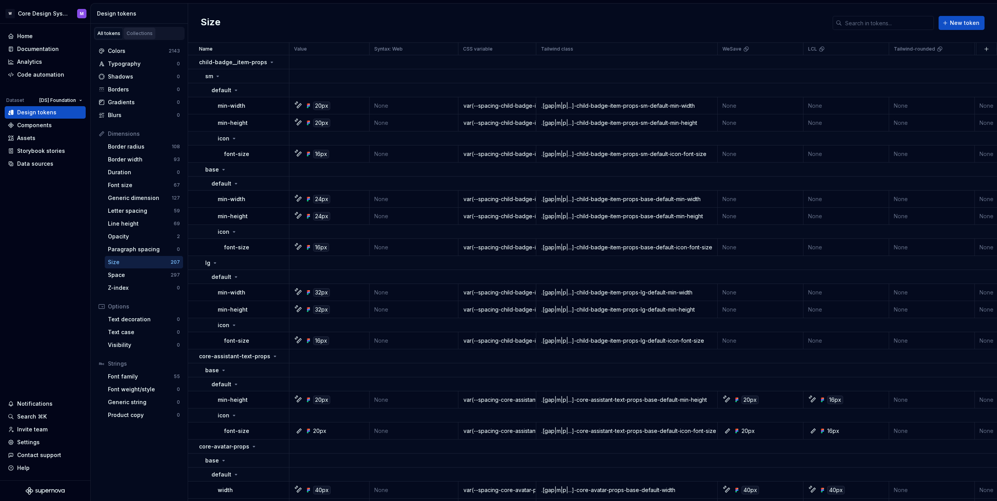
click at [131, 31] on div "Collections" at bounding box center [140, 33] width 26 height 6
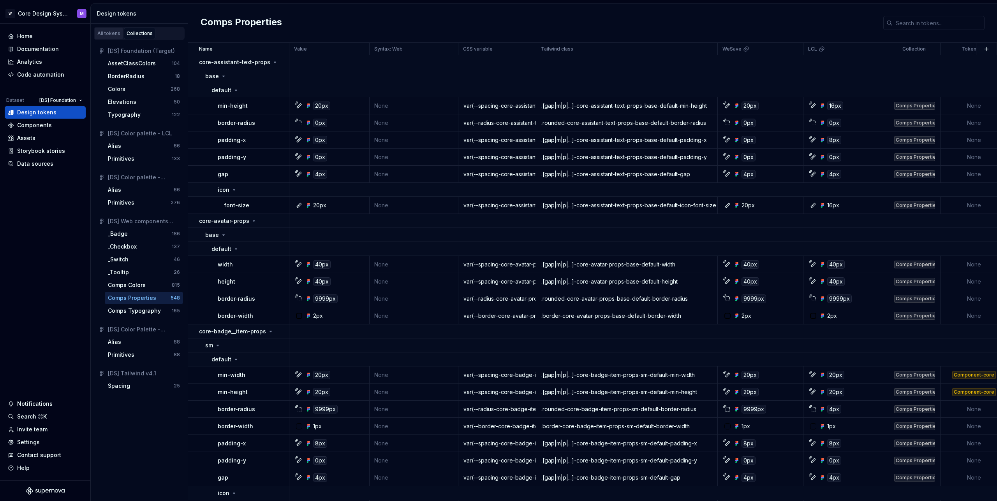
click at [106, 34] on div "All tokens" at bounding box center [108, 33] width 23 height 6
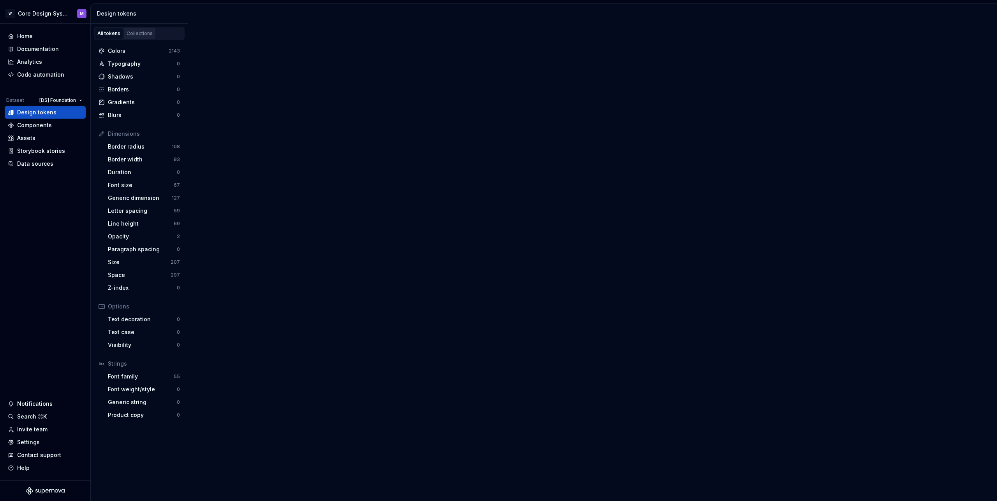
click at [138, 34] on div "Collections" at bounding box center [140, 33] width 26 height 6
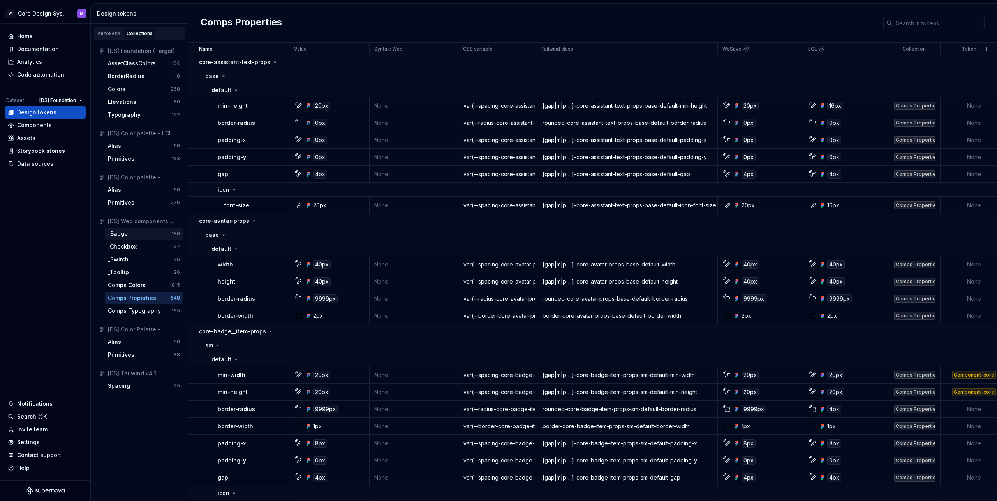
click at [127, 235] on div "_Badge" at bounding box center [118, 234] width 20 height 8
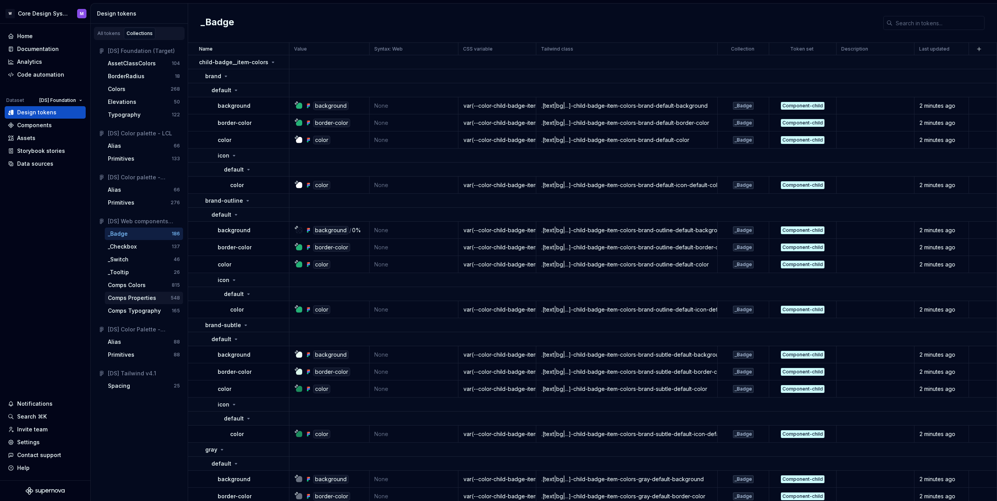
click at [132, 295] on div "Comps Properties" at bounding box center [132, 298] width 48 height 8
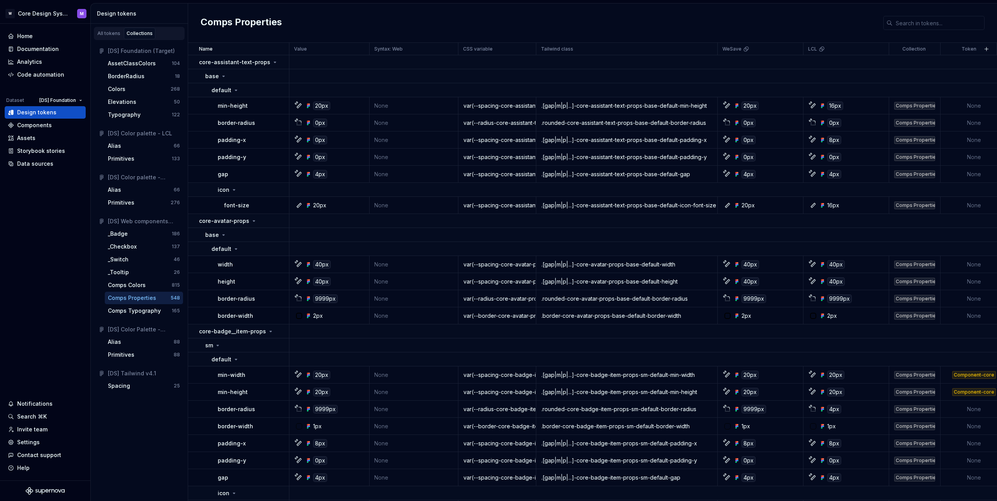
click at [146, 294] on div "Comps Properties 548" at bounding box center [144, 298] width 78 height 12
click at [209, 62] on p "core-assistant-text-props" at bounding box center [234, 62] width 71 height 8
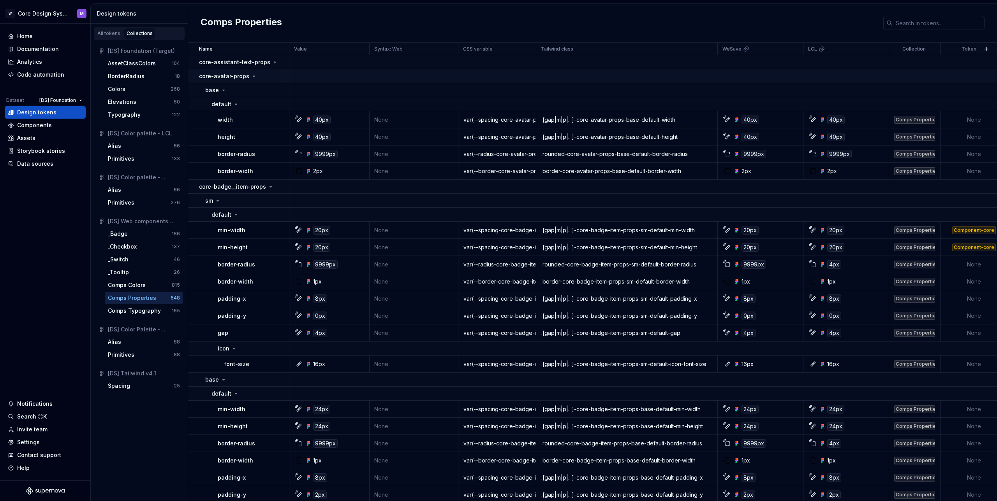
click at [213, 78] on p "core-avatar-props" at bounding box center [224, 76] width 50 height 8
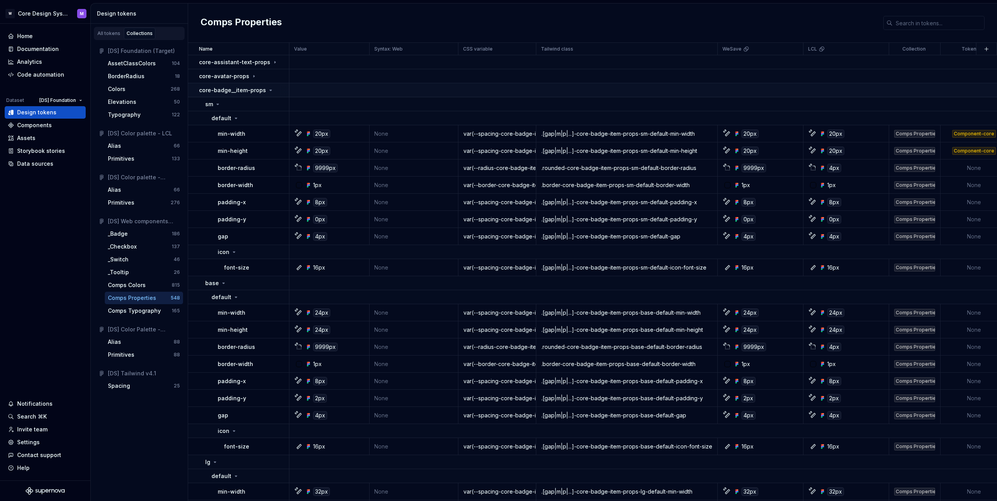
click at [215, 92] on p "core-badge__item-props" at bounding box center [232, 90] width 67 height 8
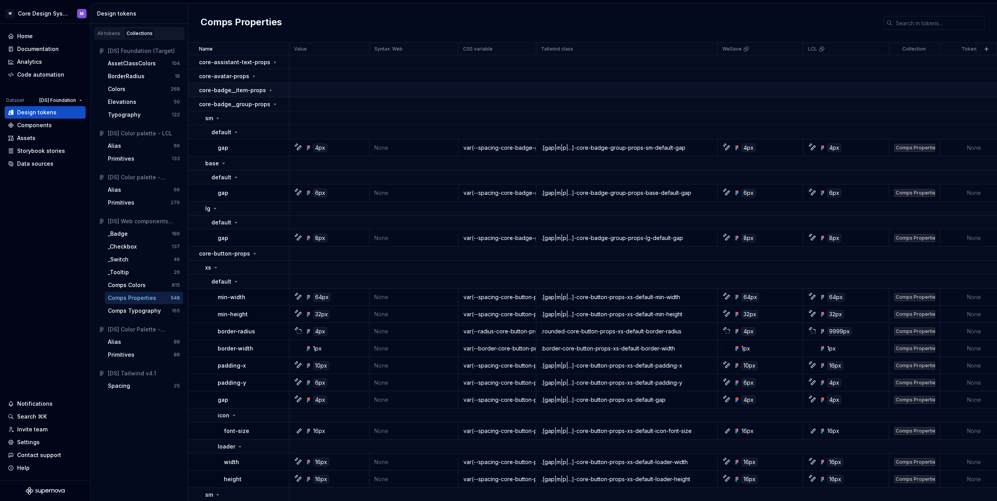
click at [215, 90] on p "core-badge__item-props" at bounding box center [232, 90] width 67 height 8
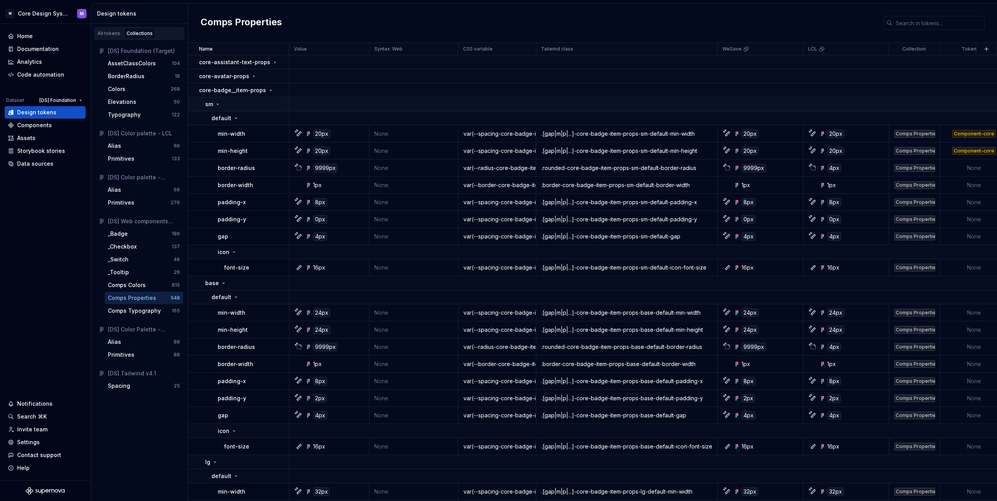
click at [218, 106] on icon at bounding box center [217, 104] width 6 height 6
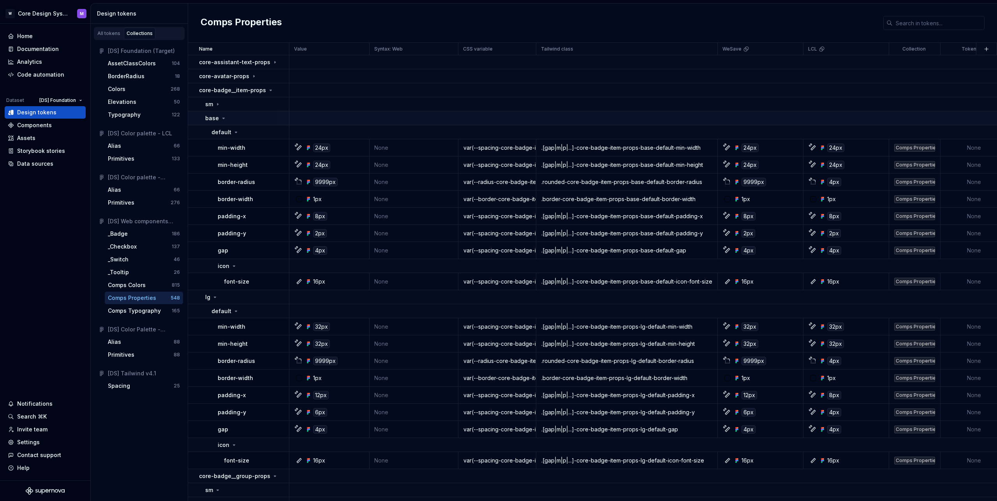
click at [219, 120] on div "base" at bounding box center [215, 118] width 21 height 8
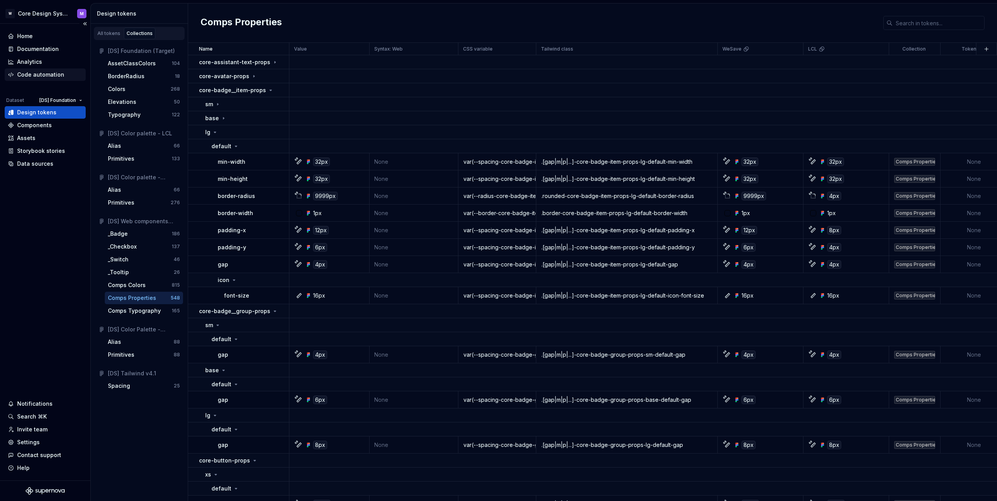
click at [36, 74] on div "Code automation" at bounding box center [40, 75] width 47 height 8
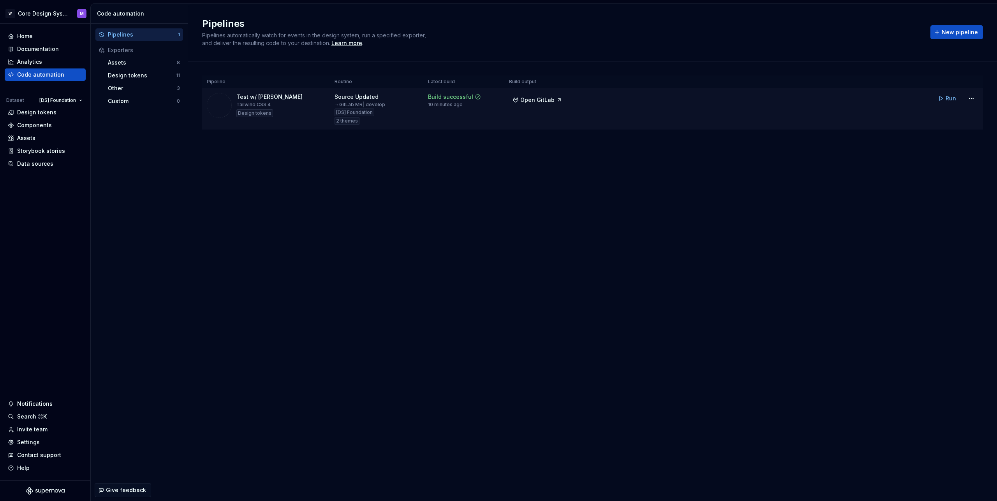
click at [951, 102] on span "Run" at bounding box center [950, 99] width 11 height 8
